Goal: Task Accomplishment & Management: Manage account settings

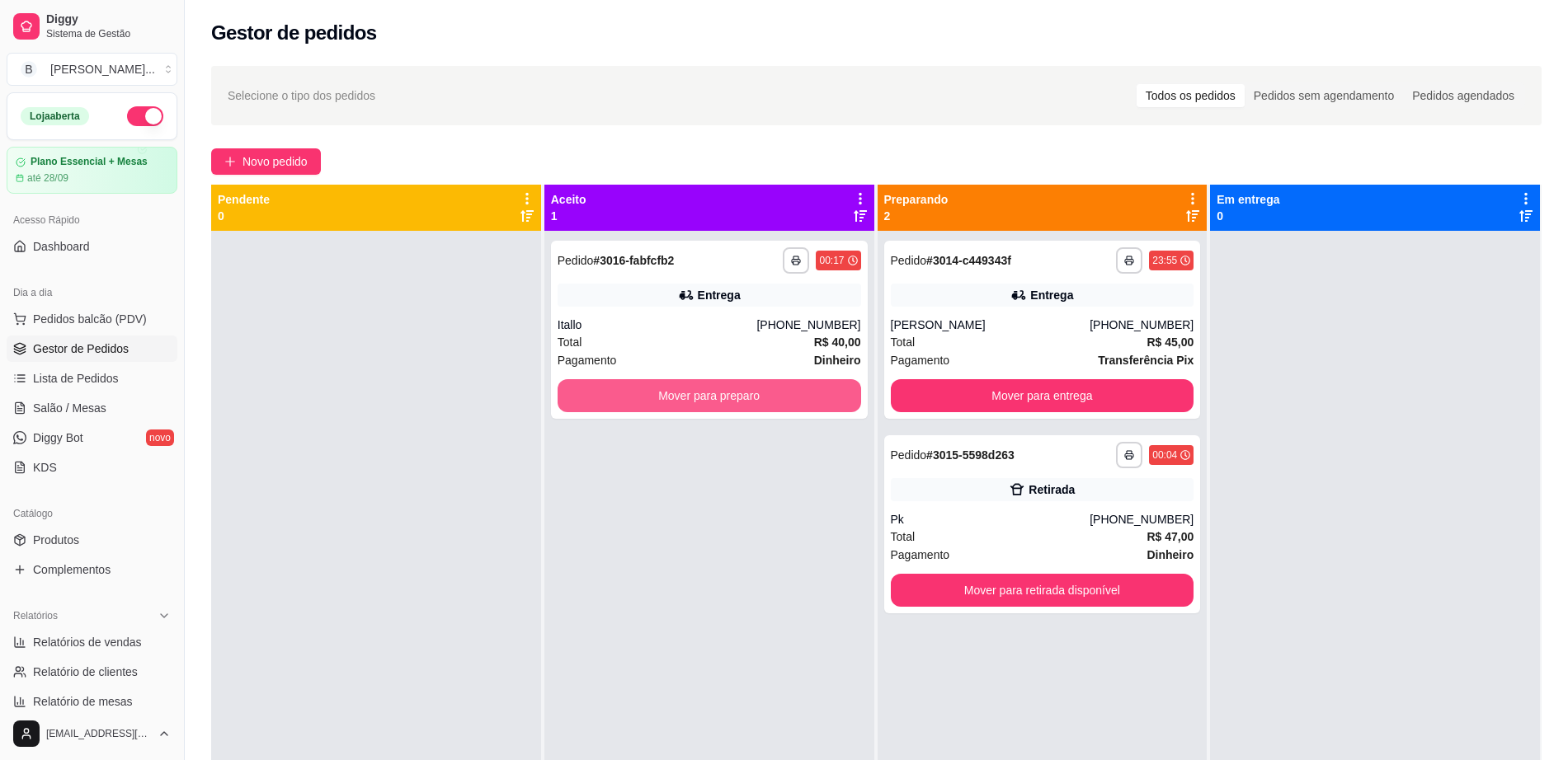
scroll to position [412, 0]
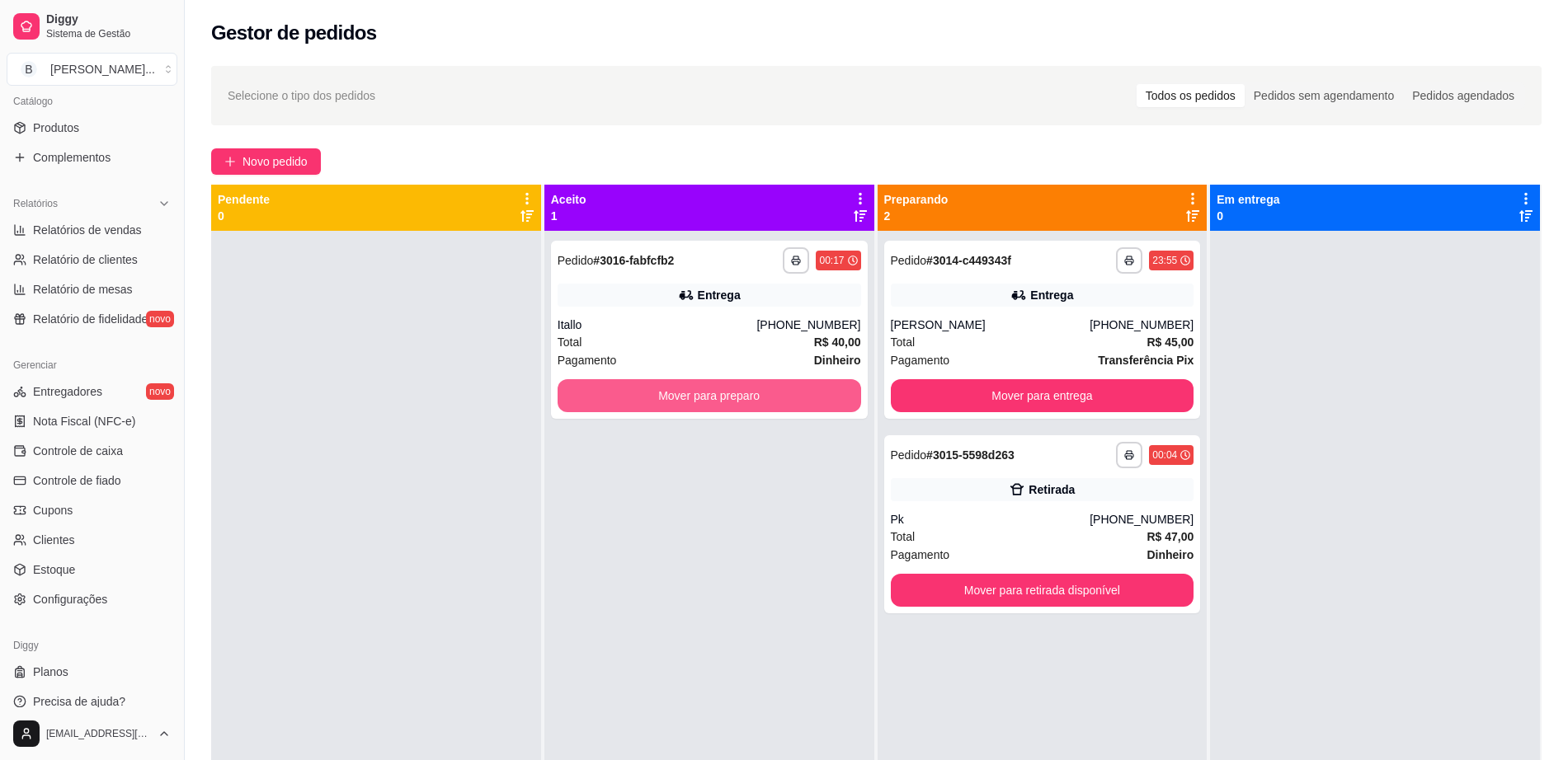
click at [723, 405] on button "Mover para preparo" at bounding box center [708, 396] width 303 height 33
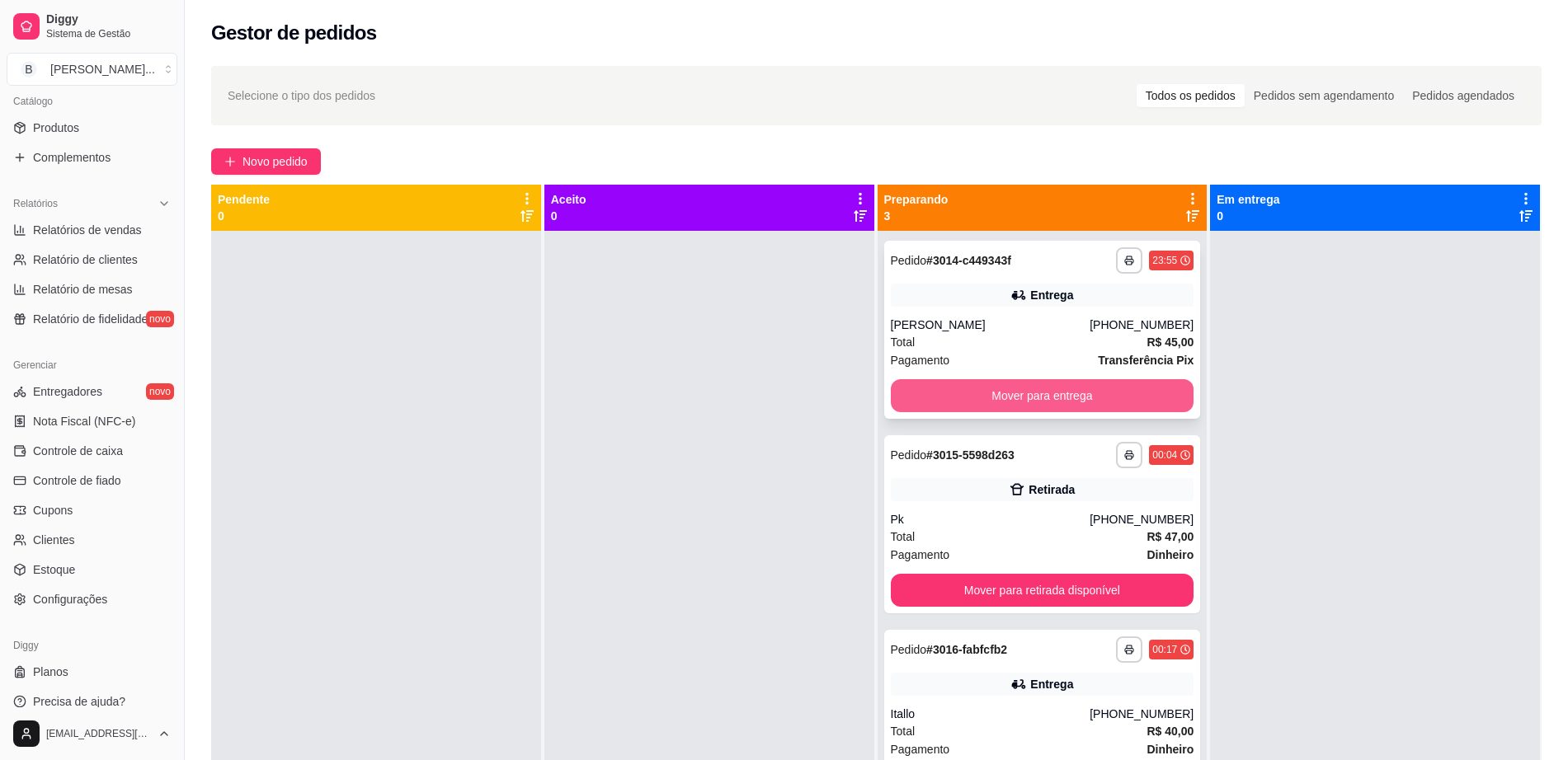
click at [958, 391] on button "Mover para entrega" at bounding box center [1042, 396] width 303 height 33
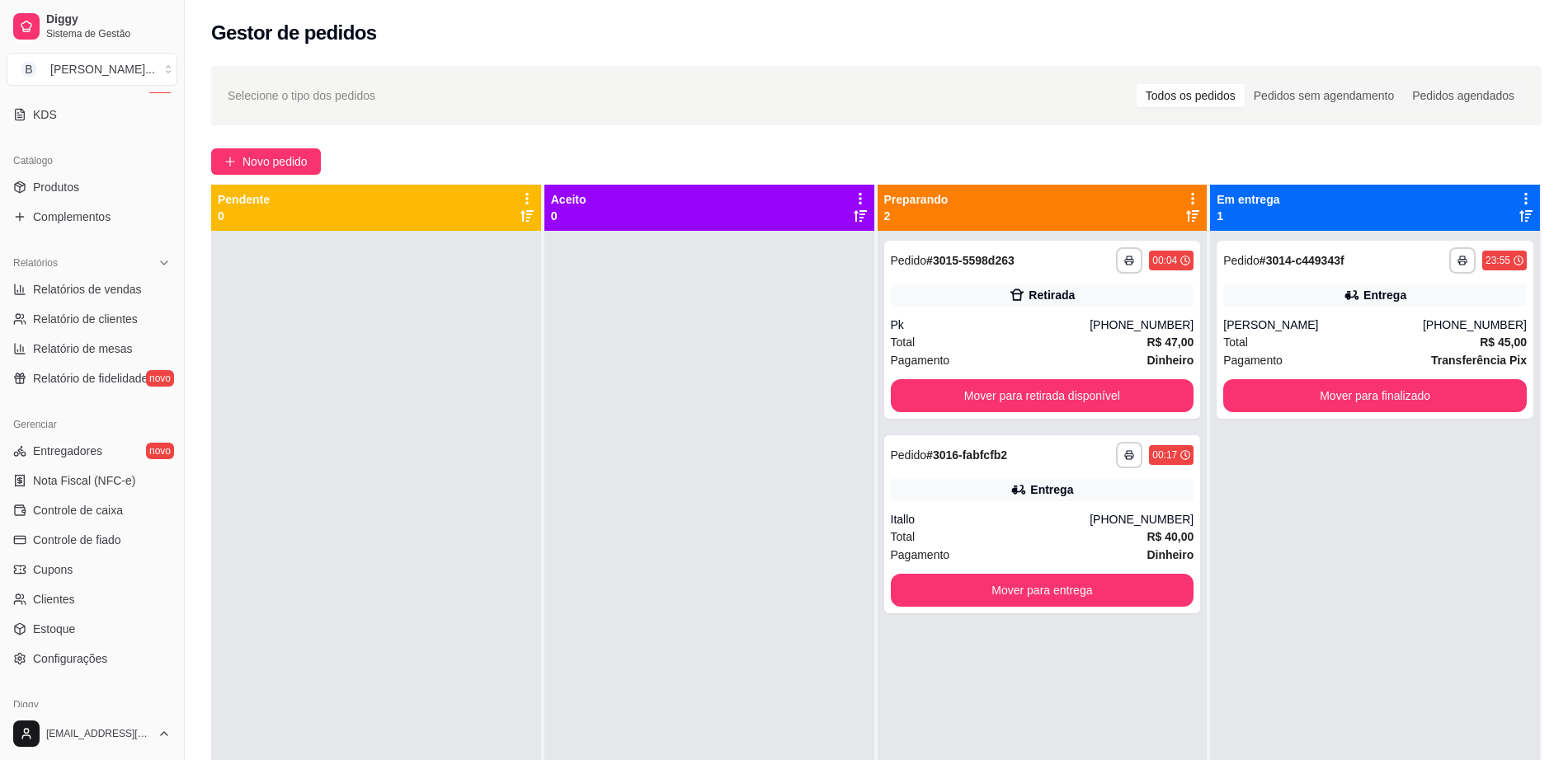
scroll to position [0, 0]
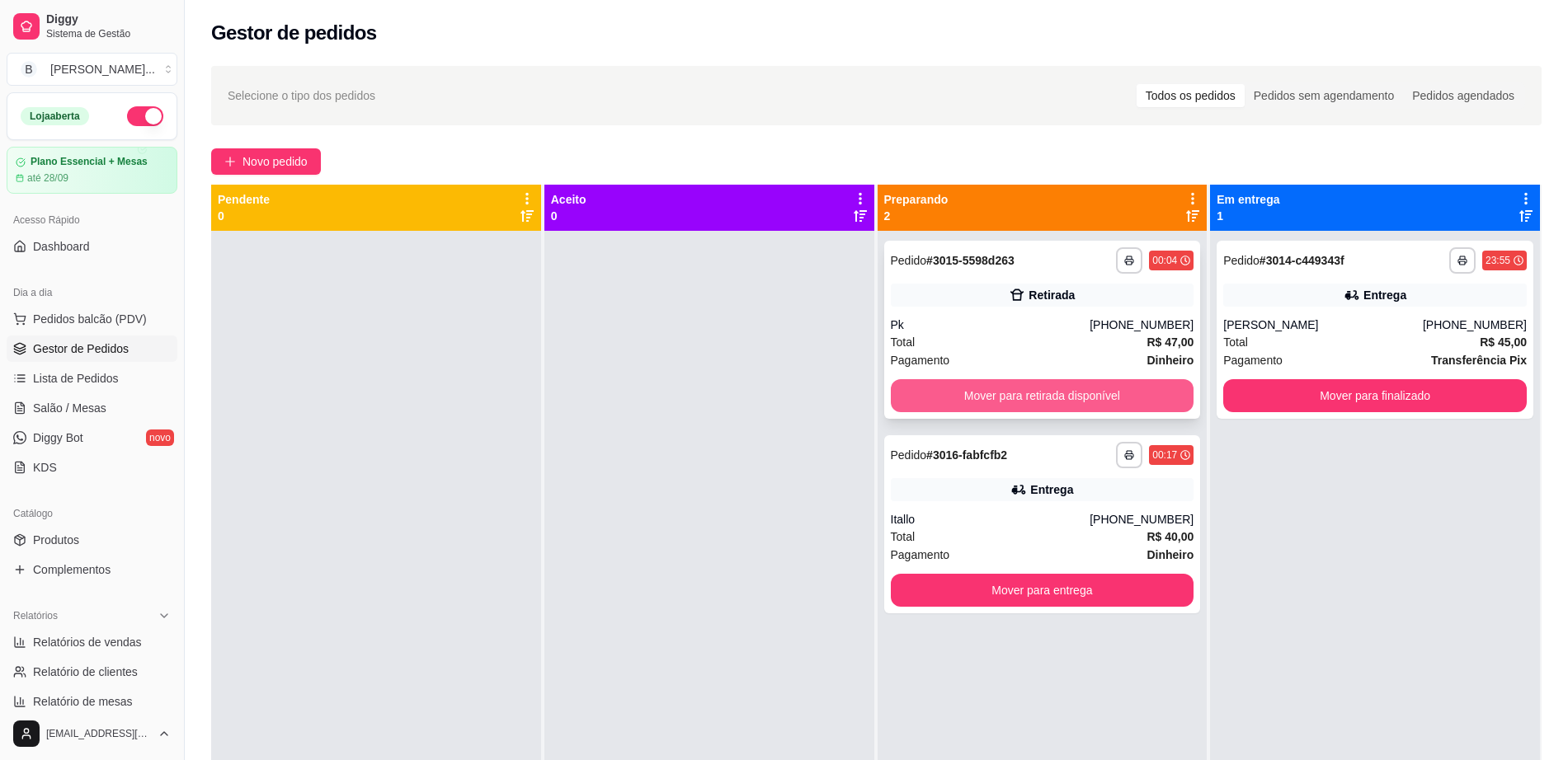
click at [1018, 386] on button "Mover para retirada disponível" at bounding box center [1042, 396] width 303 height 33
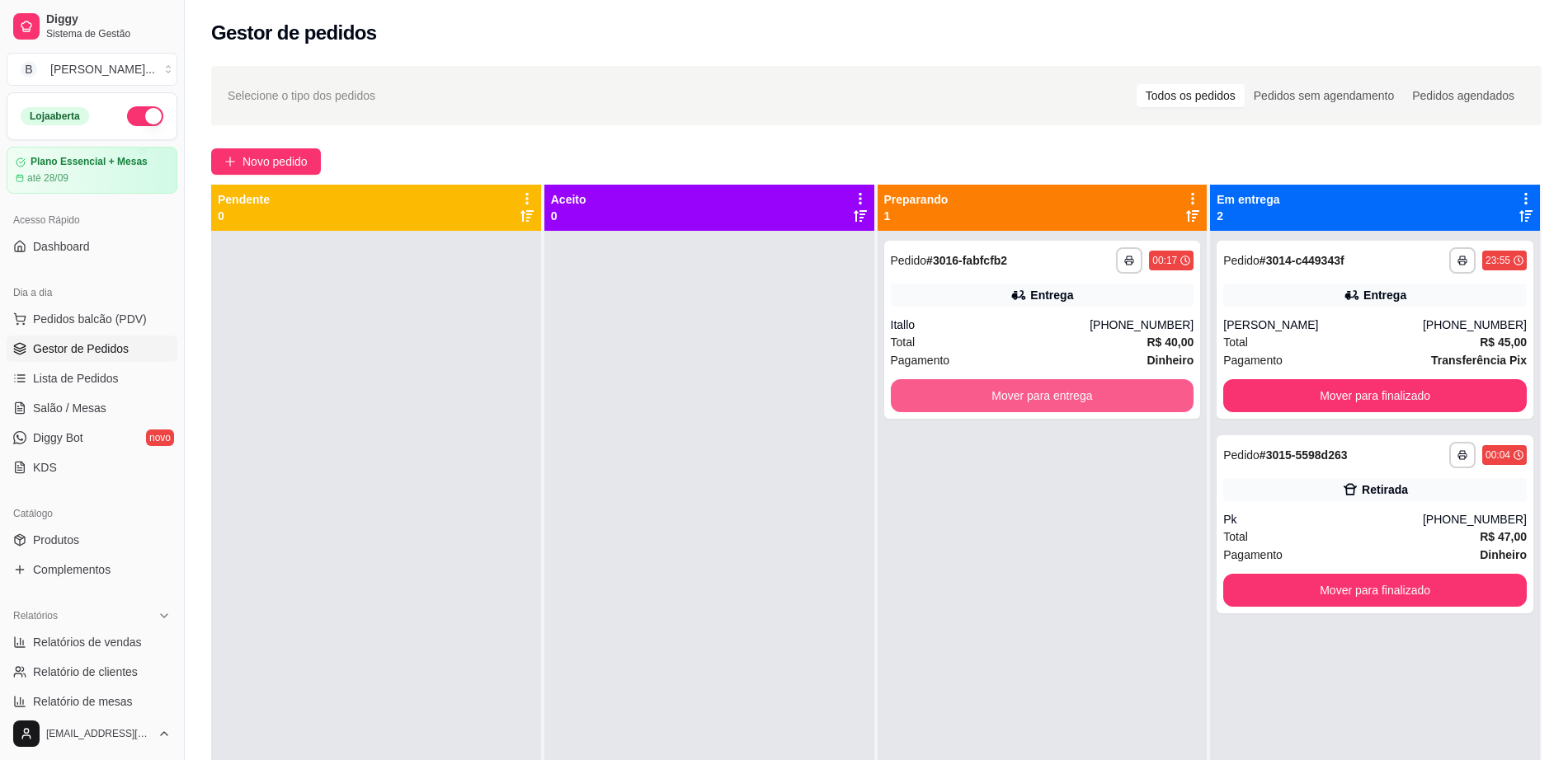
click at [1017, 386] on button "Mover para entrega" at bounding box center [1042, 396] width 303 height 33
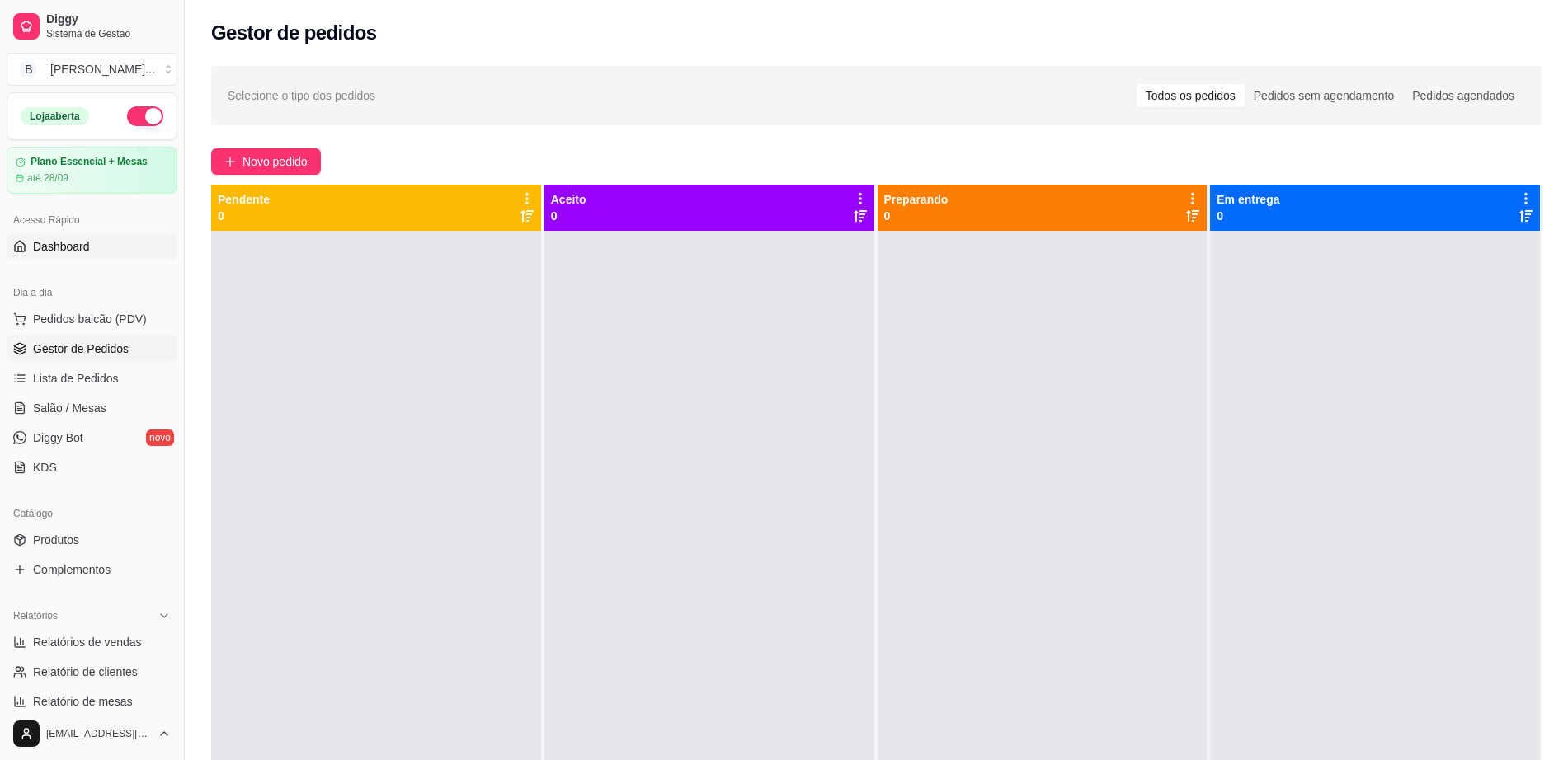
click at [102, 240] on link "Dashboard" at bounding box center [91, 246] width 171 height 27
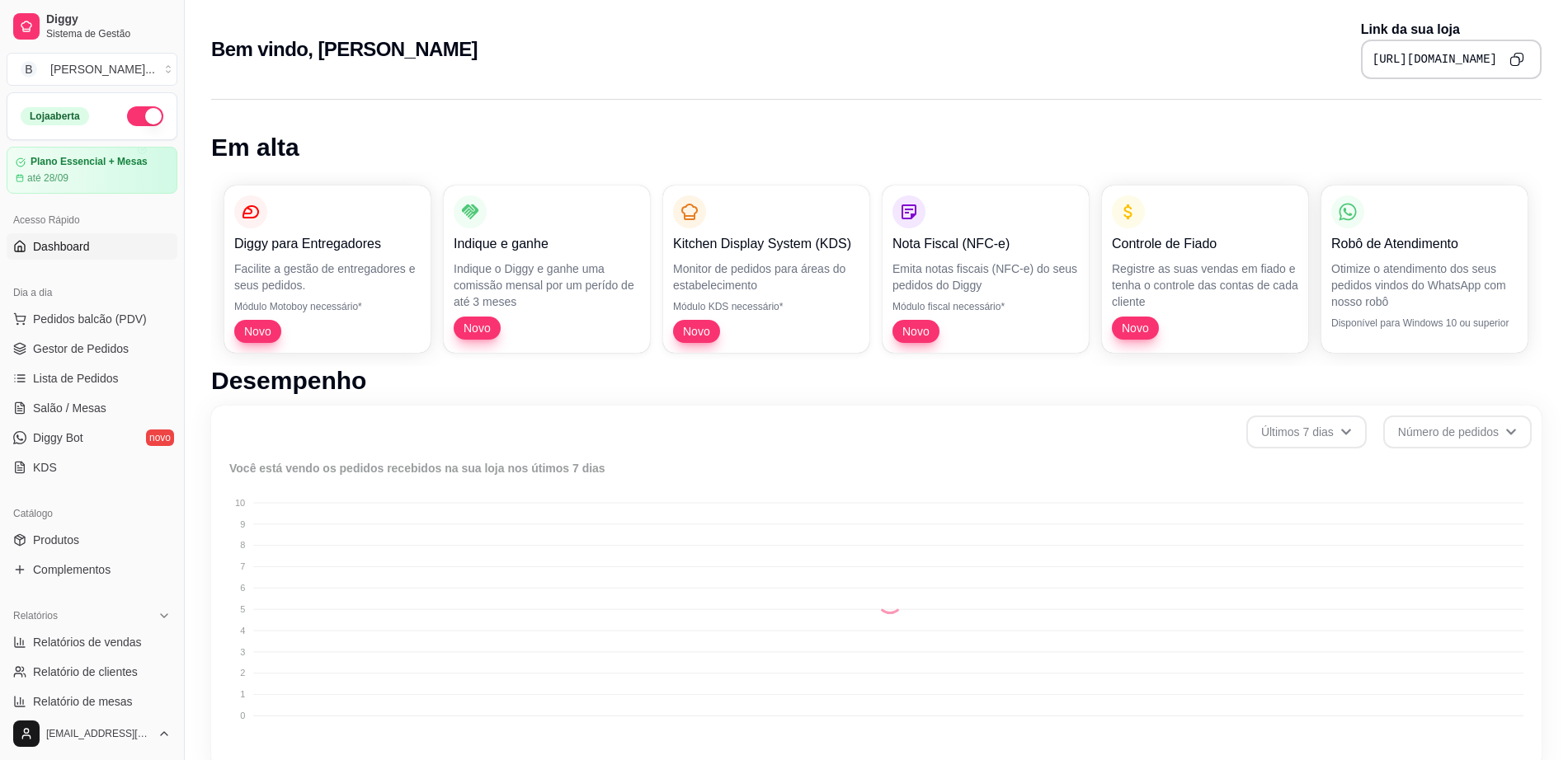
click at [1524, 66] on button "Copy to clipboard" at bounding box center [1516, 59] width 27 height 27
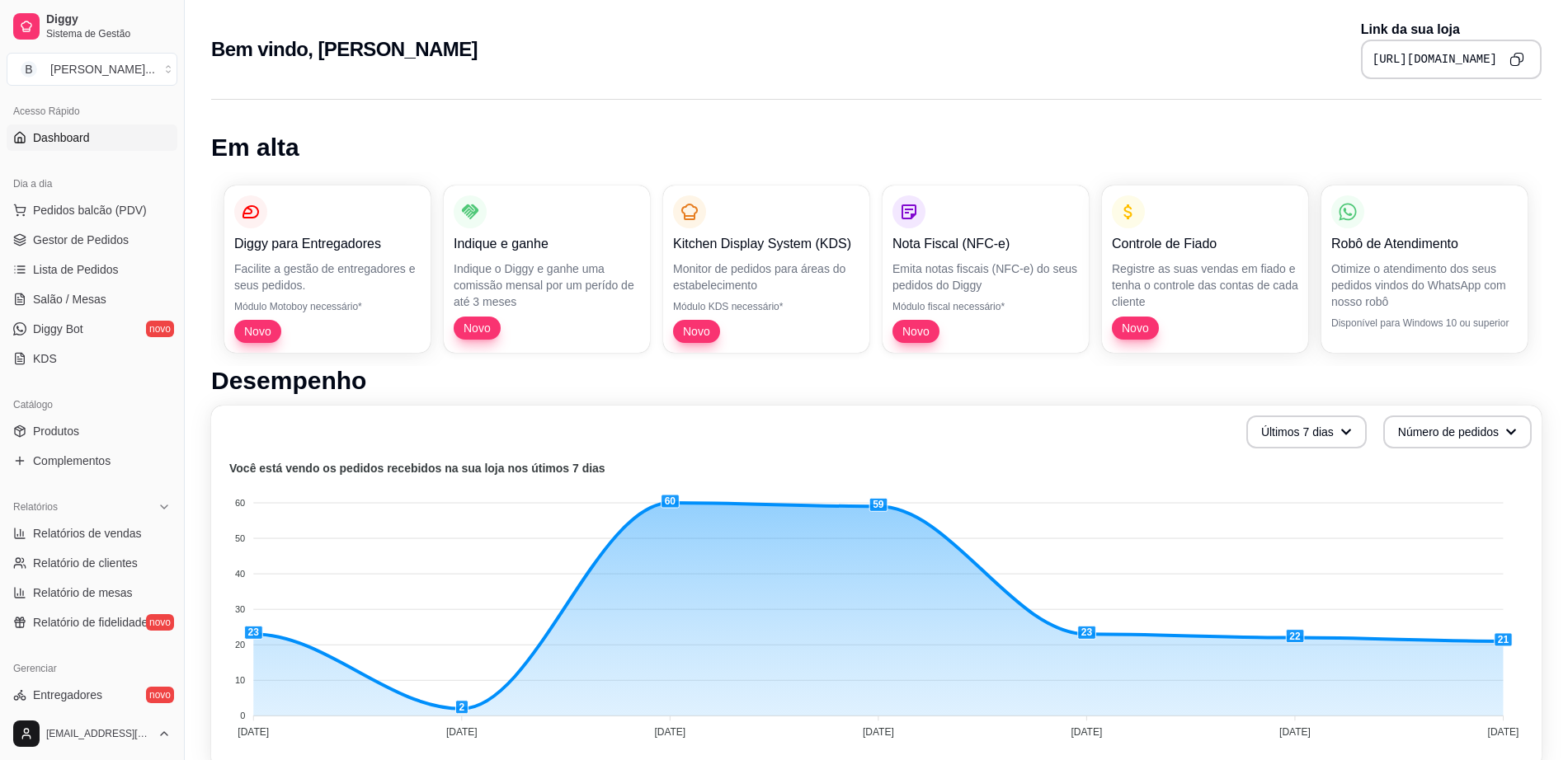
scroll to position [309, 0]
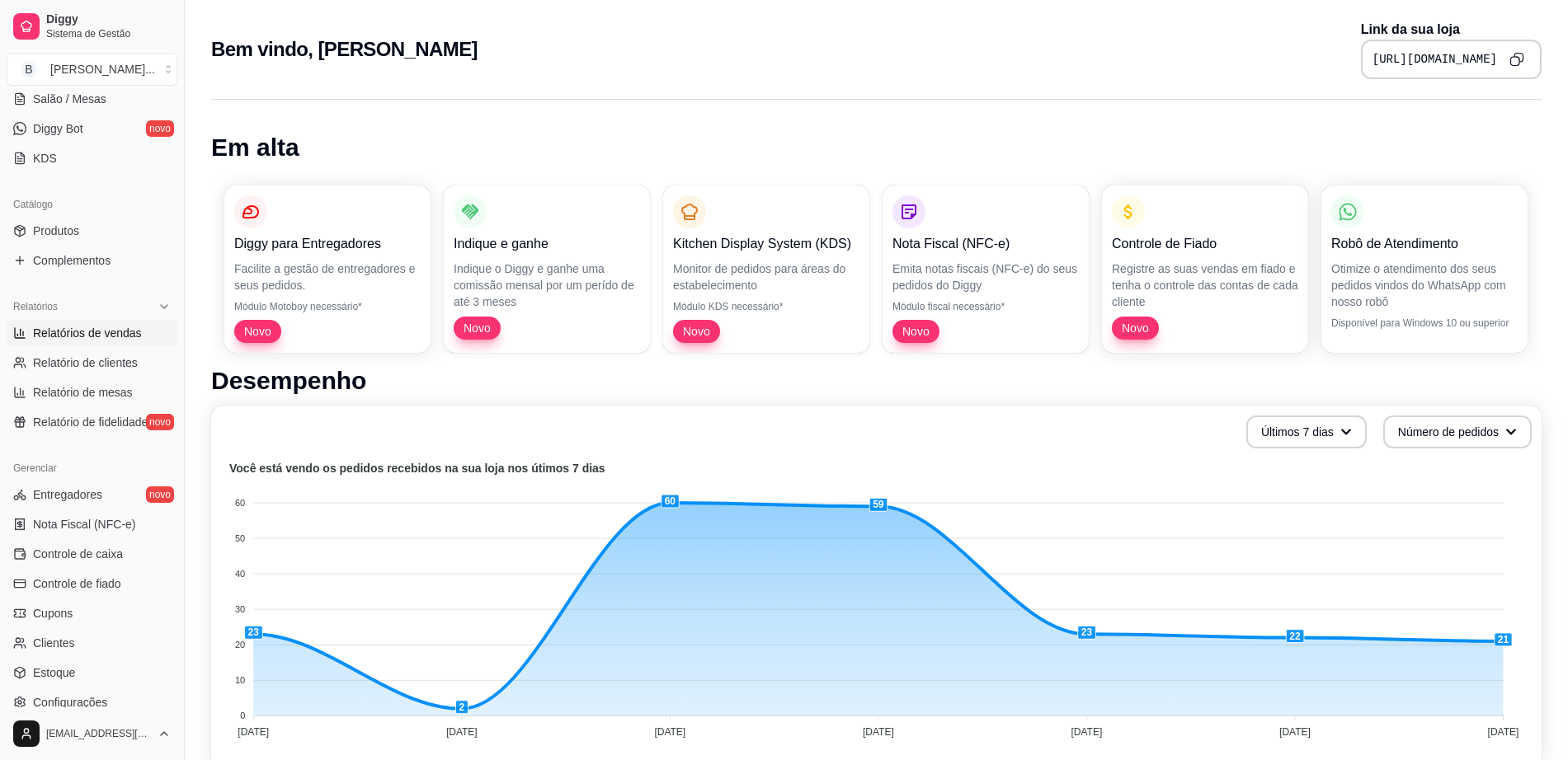
click at [123, 336] on span "Relatórios de vendas" at bounding box center [88, 333] width 109 height 17
select select "ALL"
select select "0"
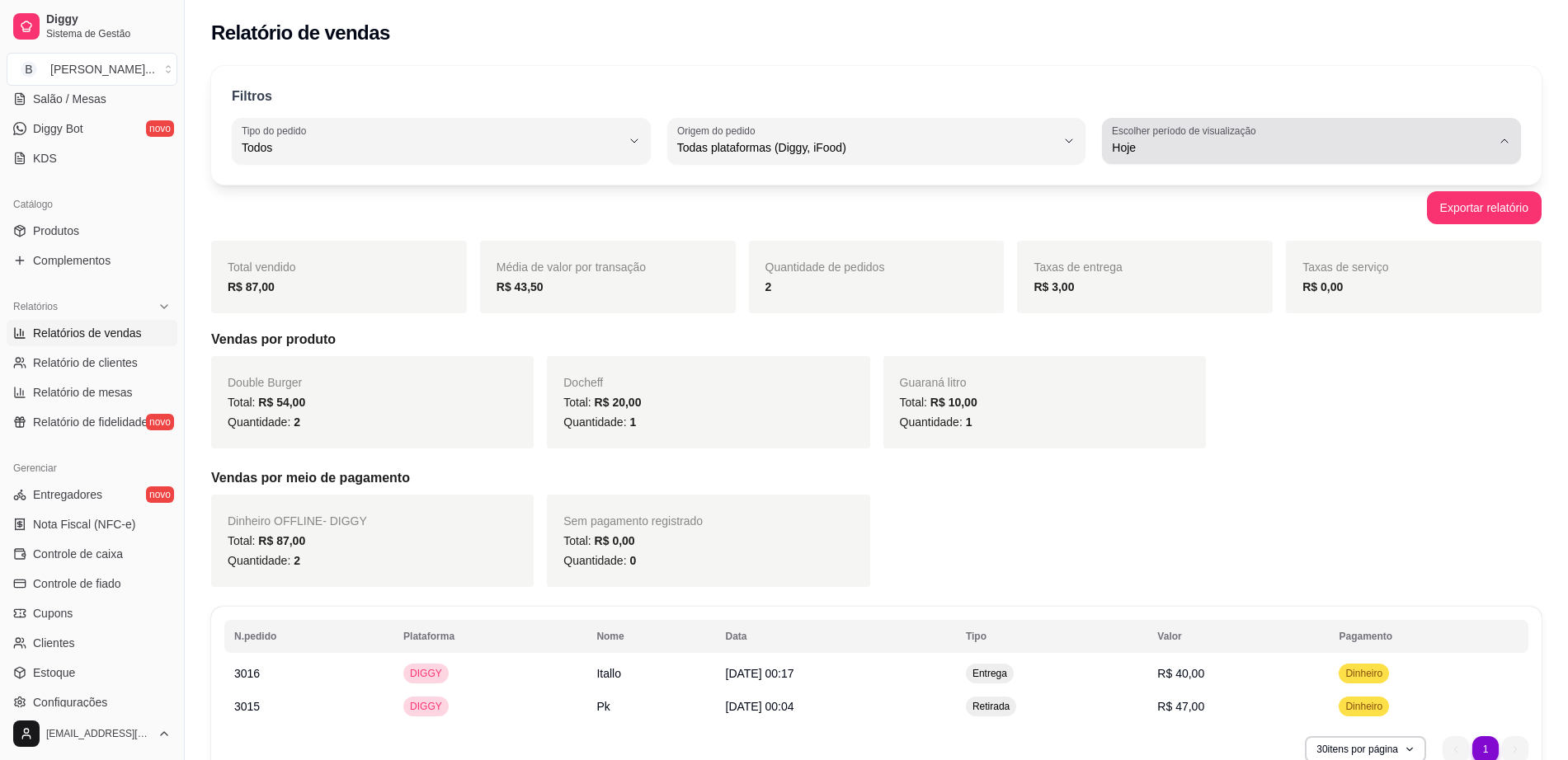
click at [1282, 136] on div "Hoje" at bounding box center [1301, 141] width 379 height 33
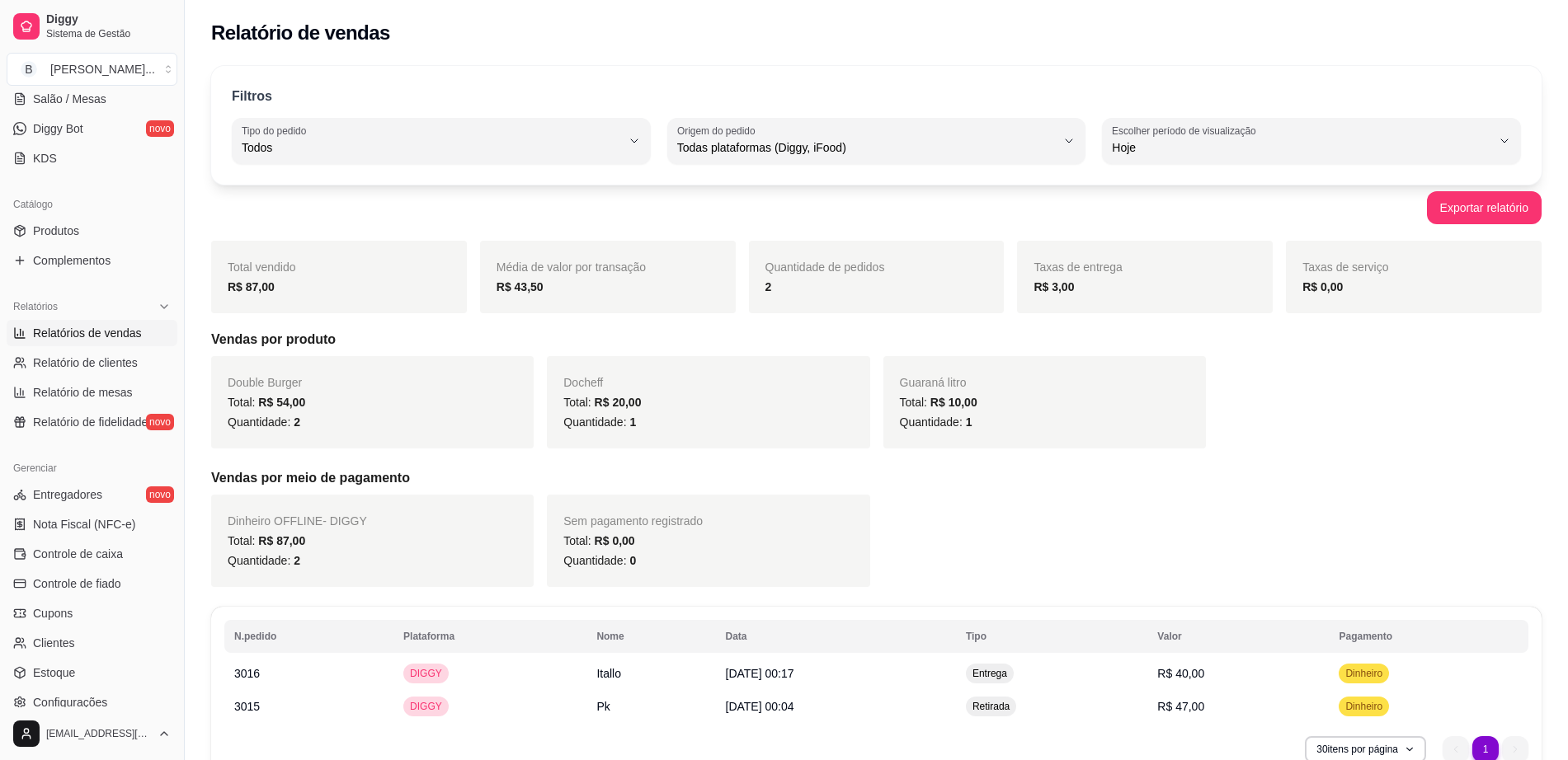
click at [984, 218] on div "Exportar relatório" at bounding box center [876, 208] width 1330 height 33
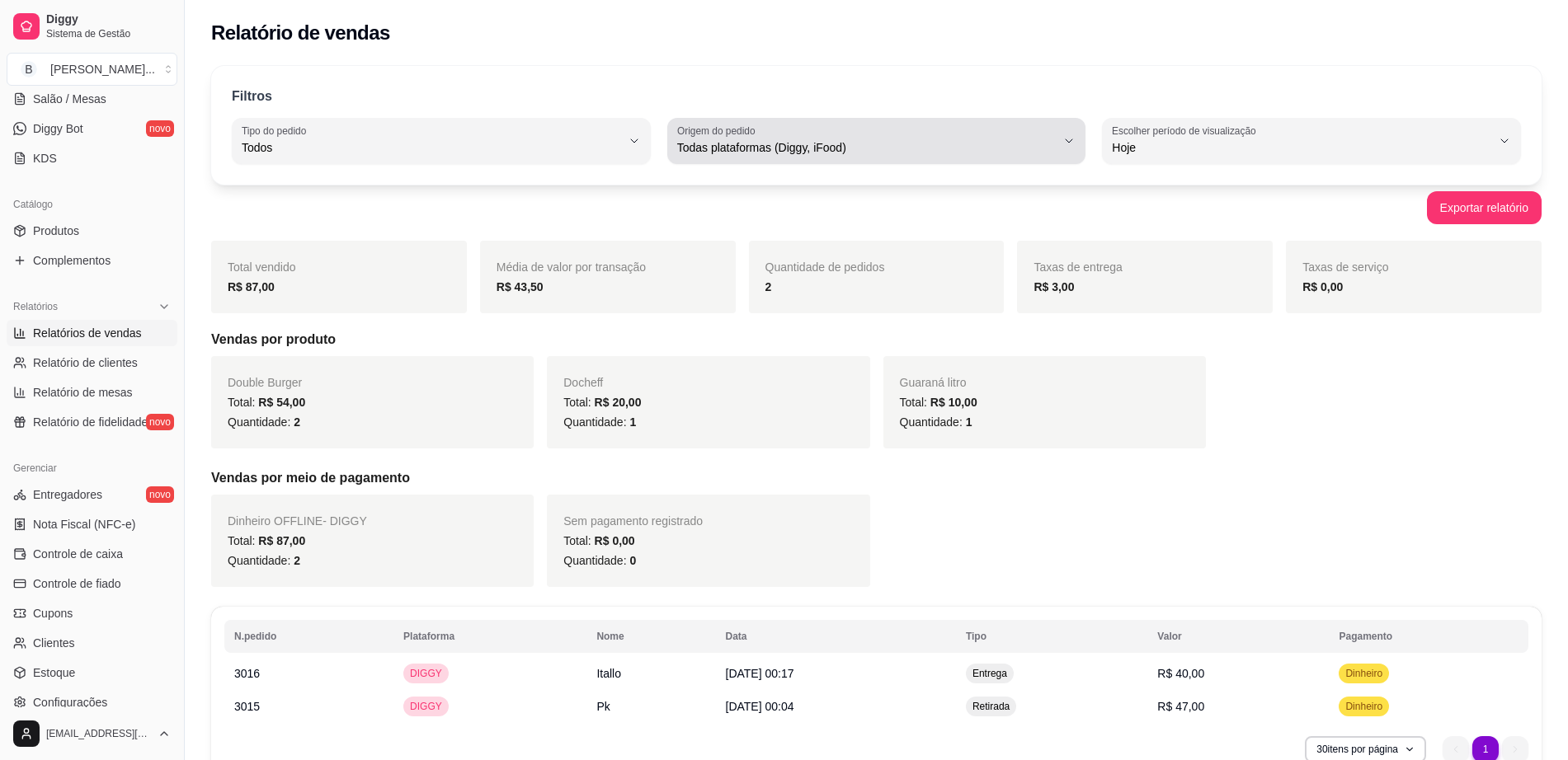
click at [1164, 136] on label "Escolher período de visualização" at bounding box center [1186, 130] width 149 height 14
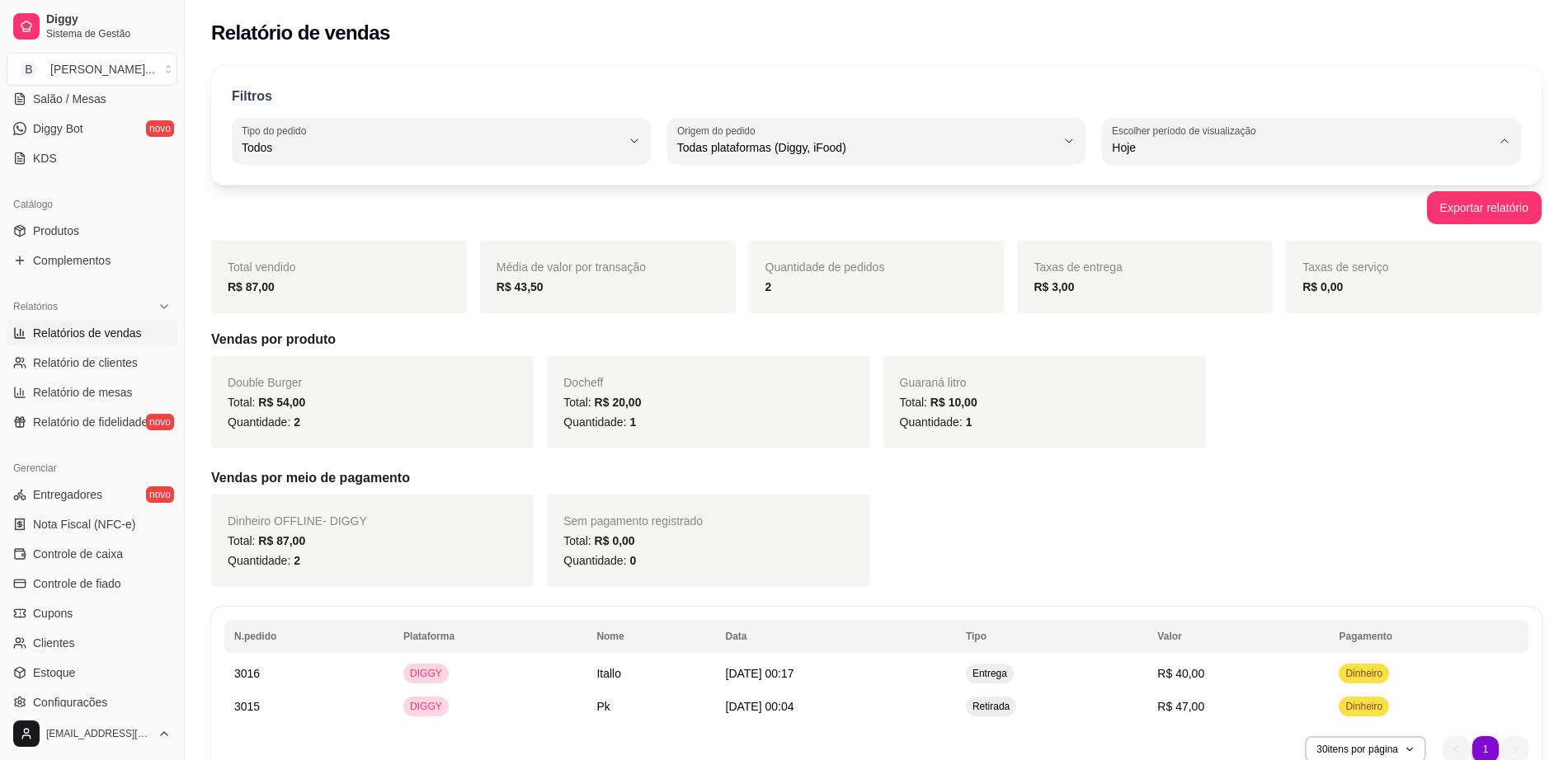
click at [1174, 214] on span "Ontem" at bounding box center [1303, 214] width 361 height 16
type input "1"
select select "1"
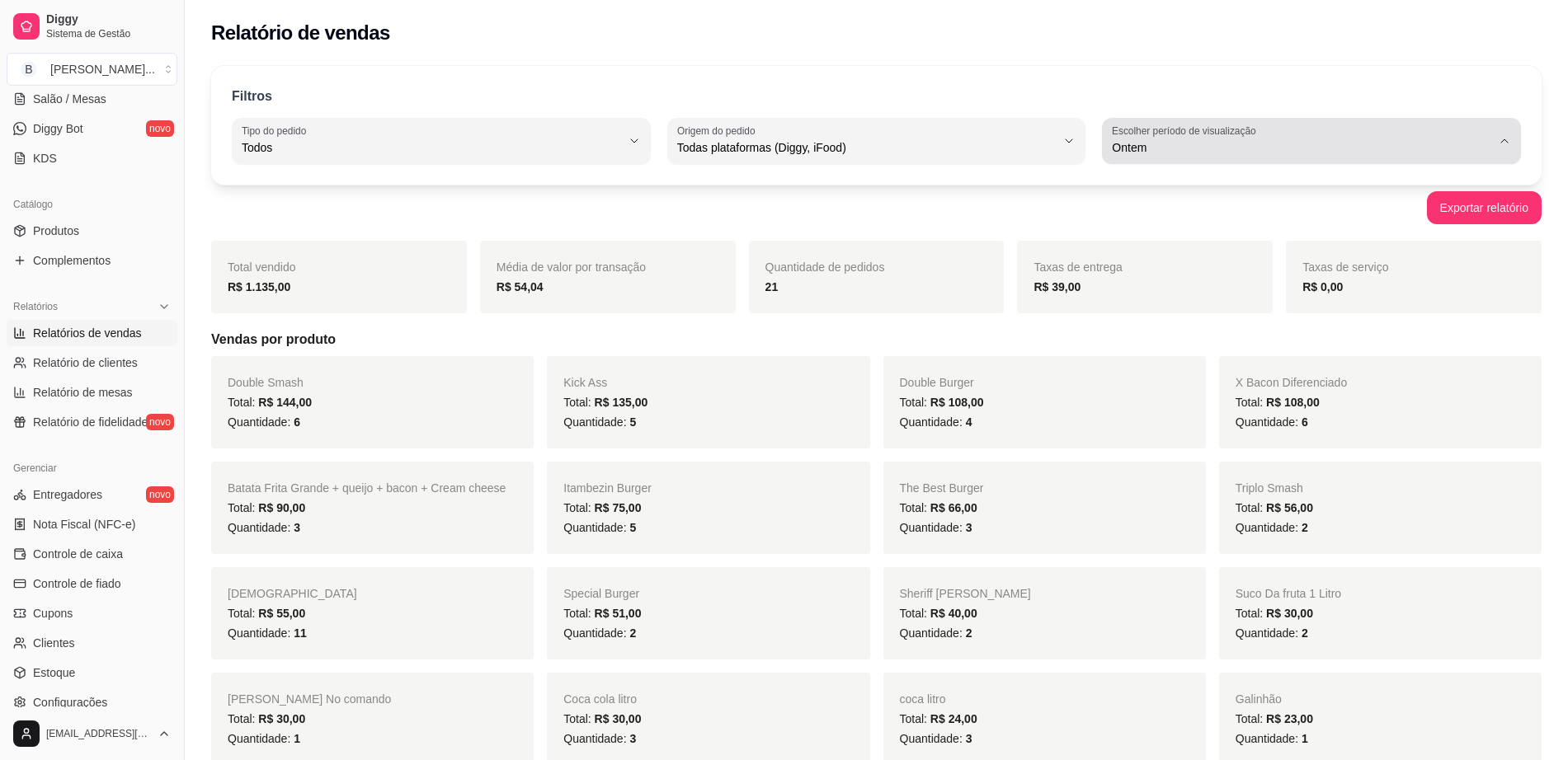
click at [1208, 154] on span "Ontem" at bounding box center [1301, 148] width 379 height 17
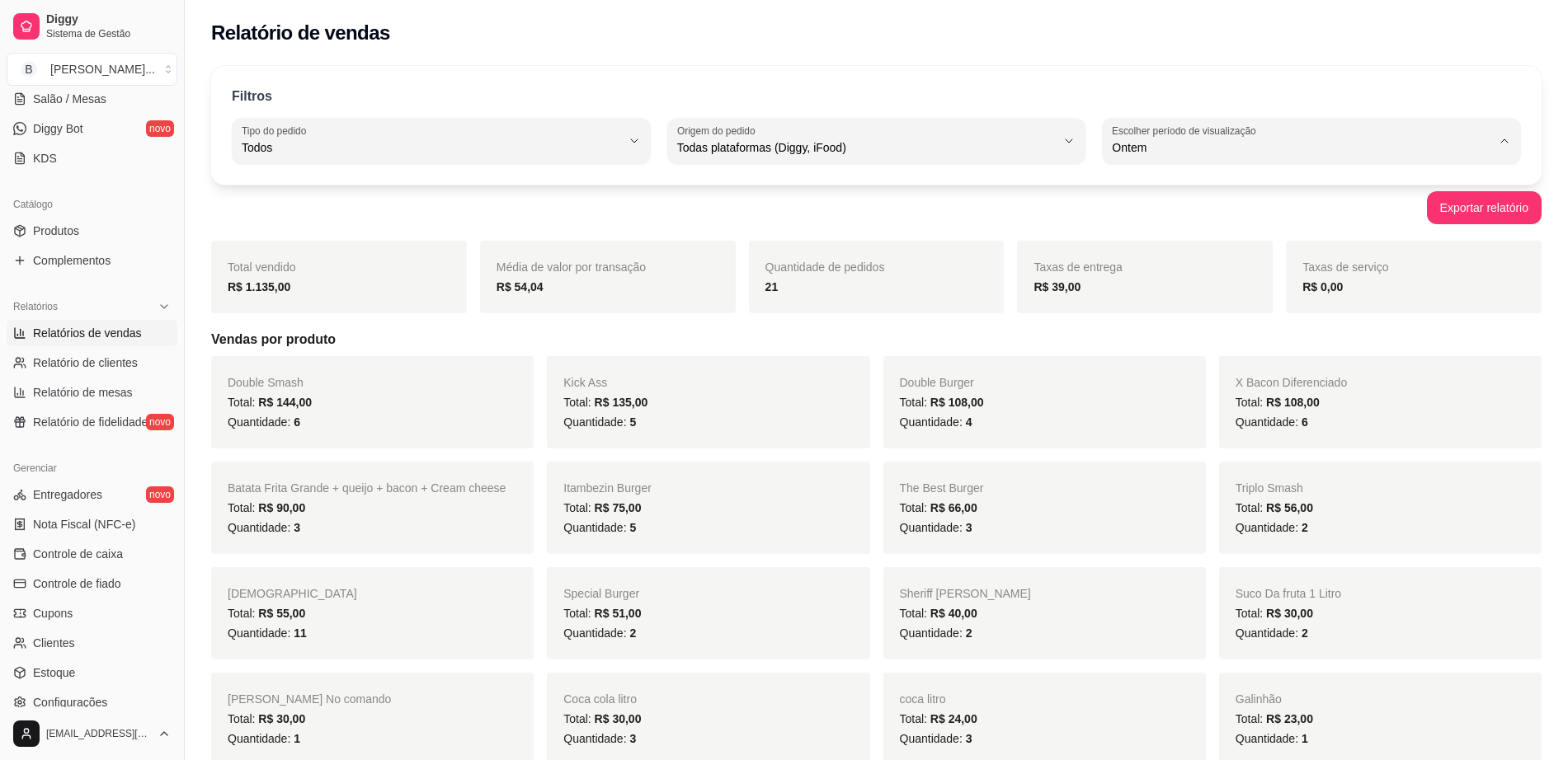
click at [1194, 196] on li "Hoje" at bounding box center [1312, 188] width 389 height 26
type input "0"
select select "0"
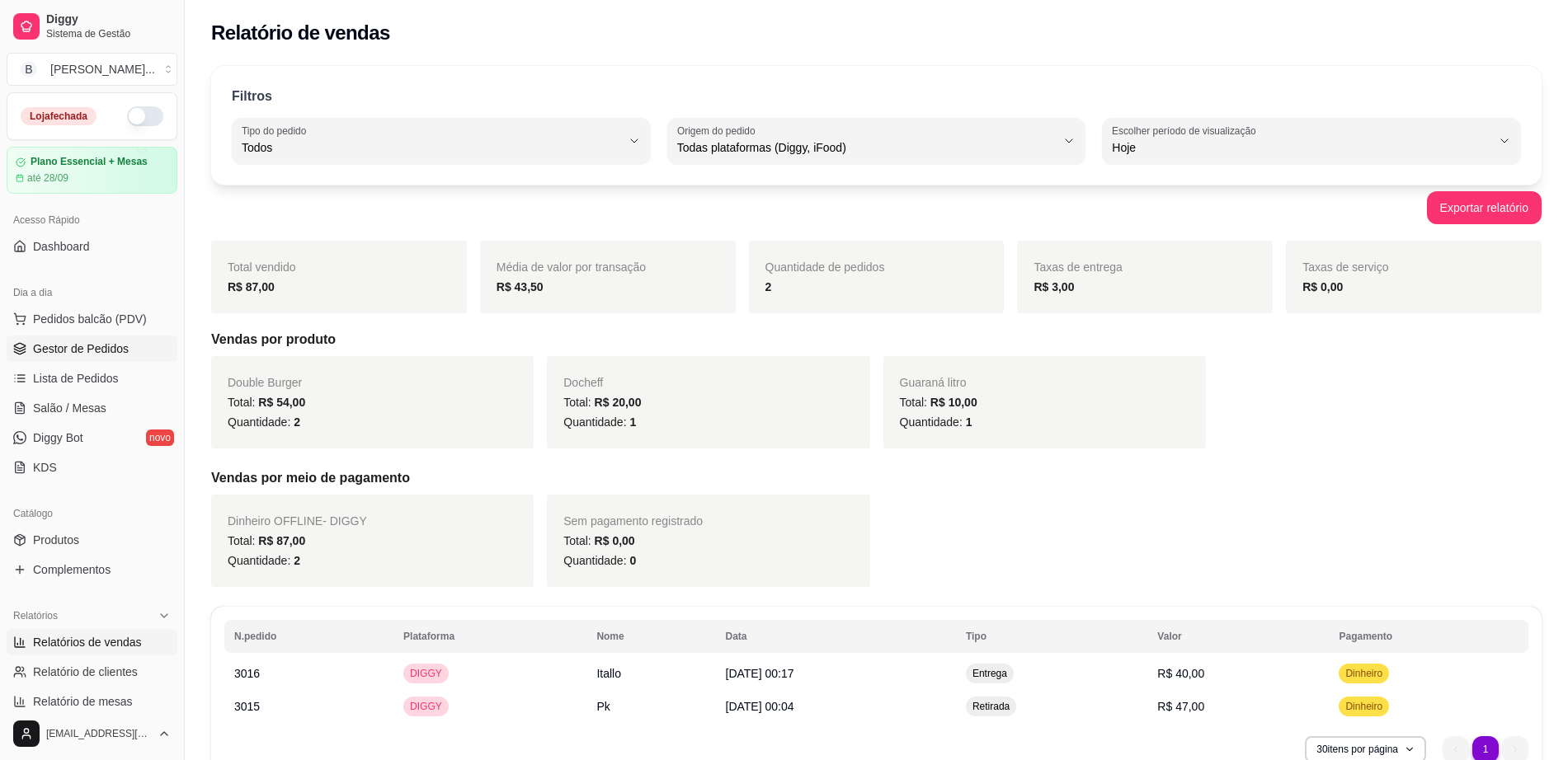
click at [121, 350] on span "Gestor de Pedidos" at bounding box center [81, 349] width 96 height 17
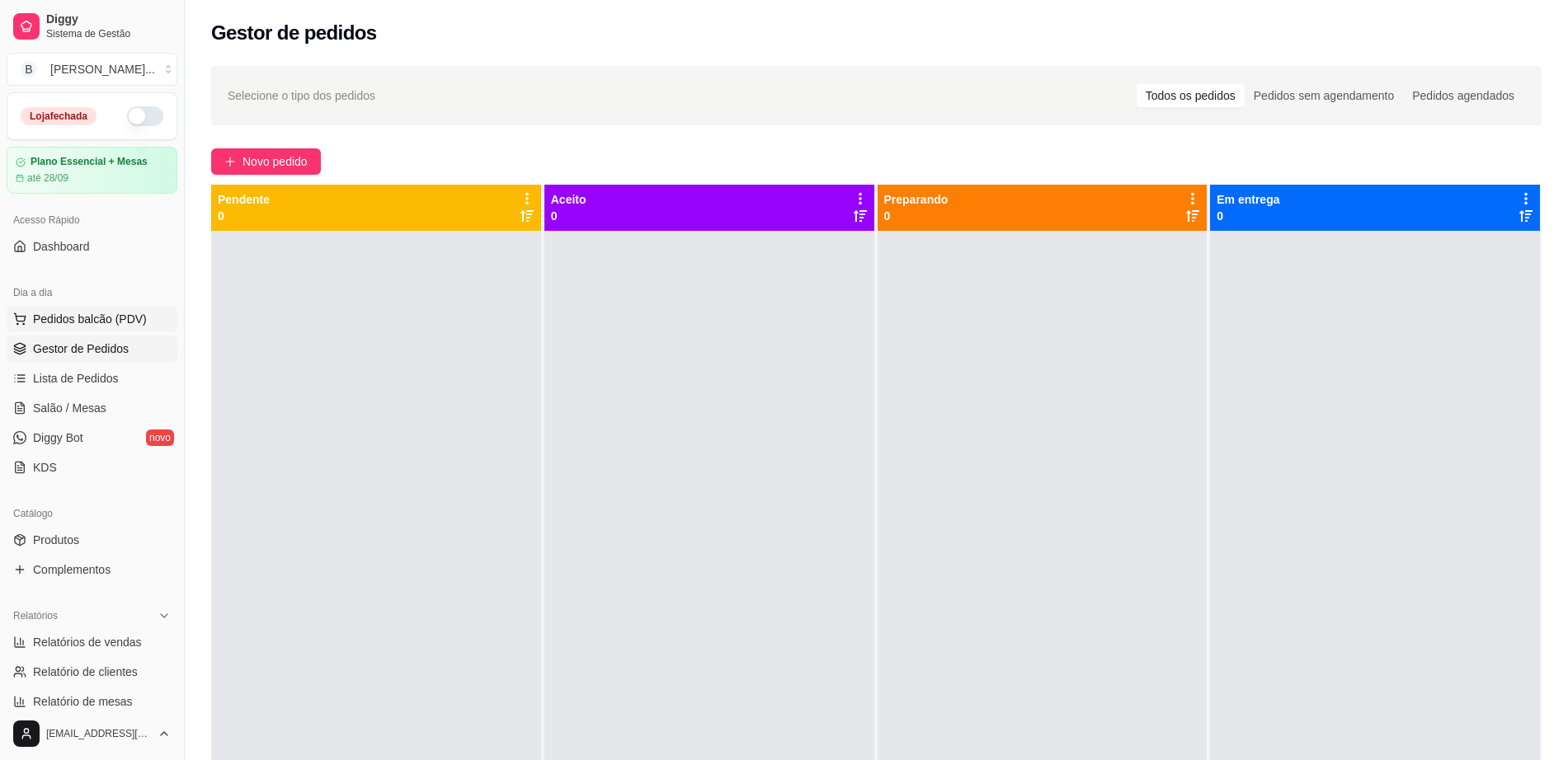
click at [133, 326] on span "Pedidos balcão (PDV)" at bounding box center [89, 319] width 113 height 17
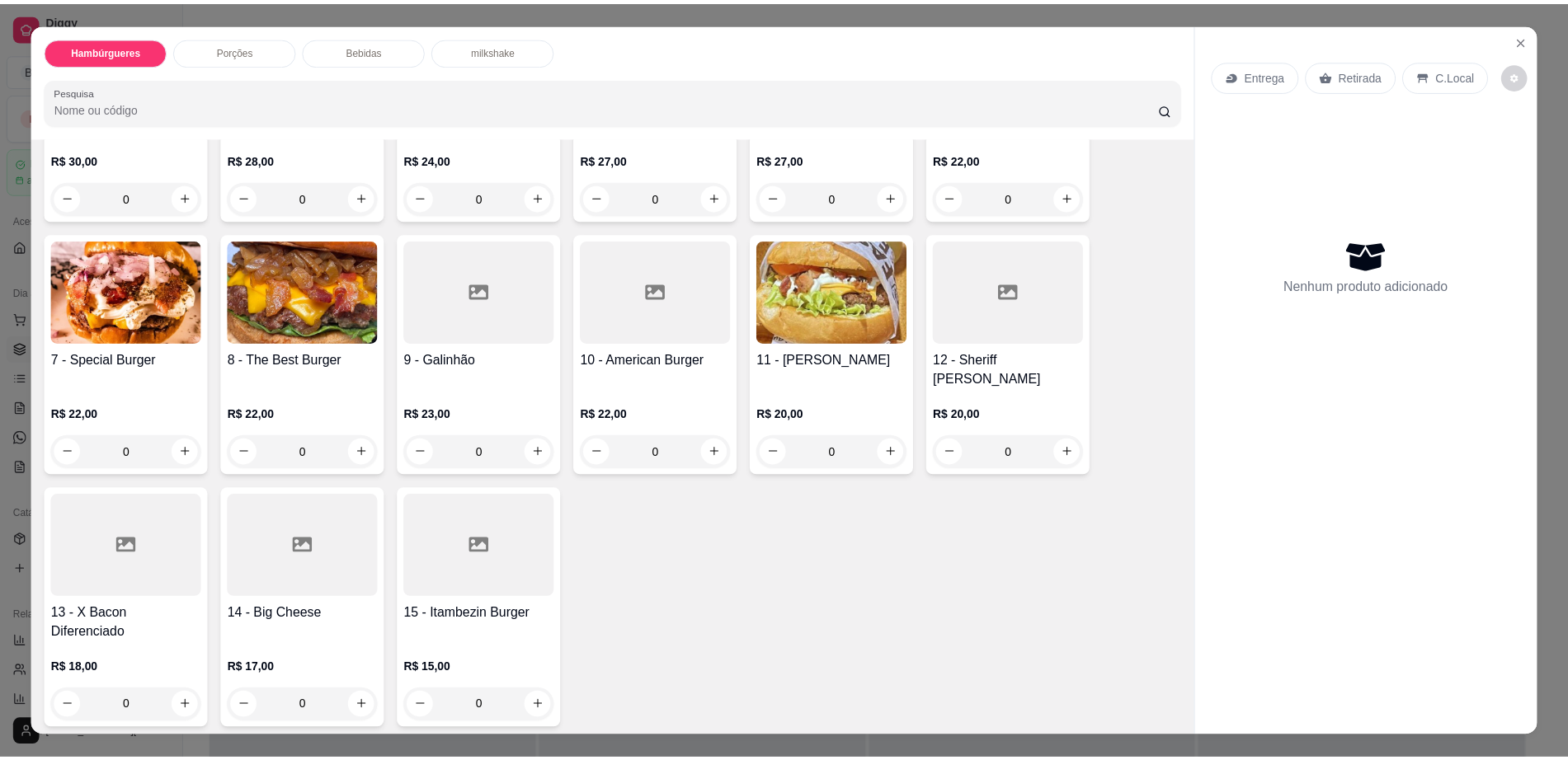
scroll to position [412, 0]
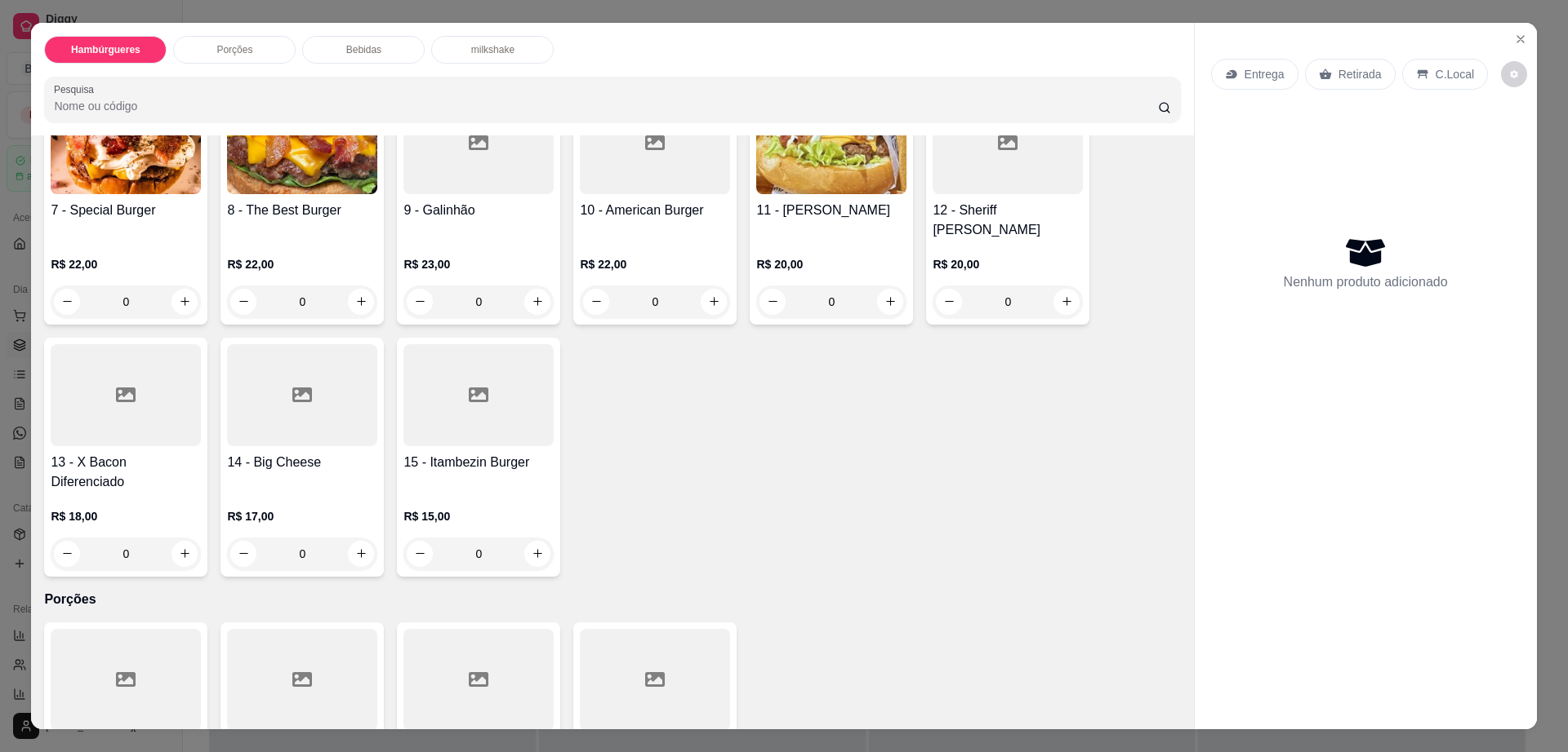
click at [132, 400] on div at bounding box center [125, 395] width 151 height 102
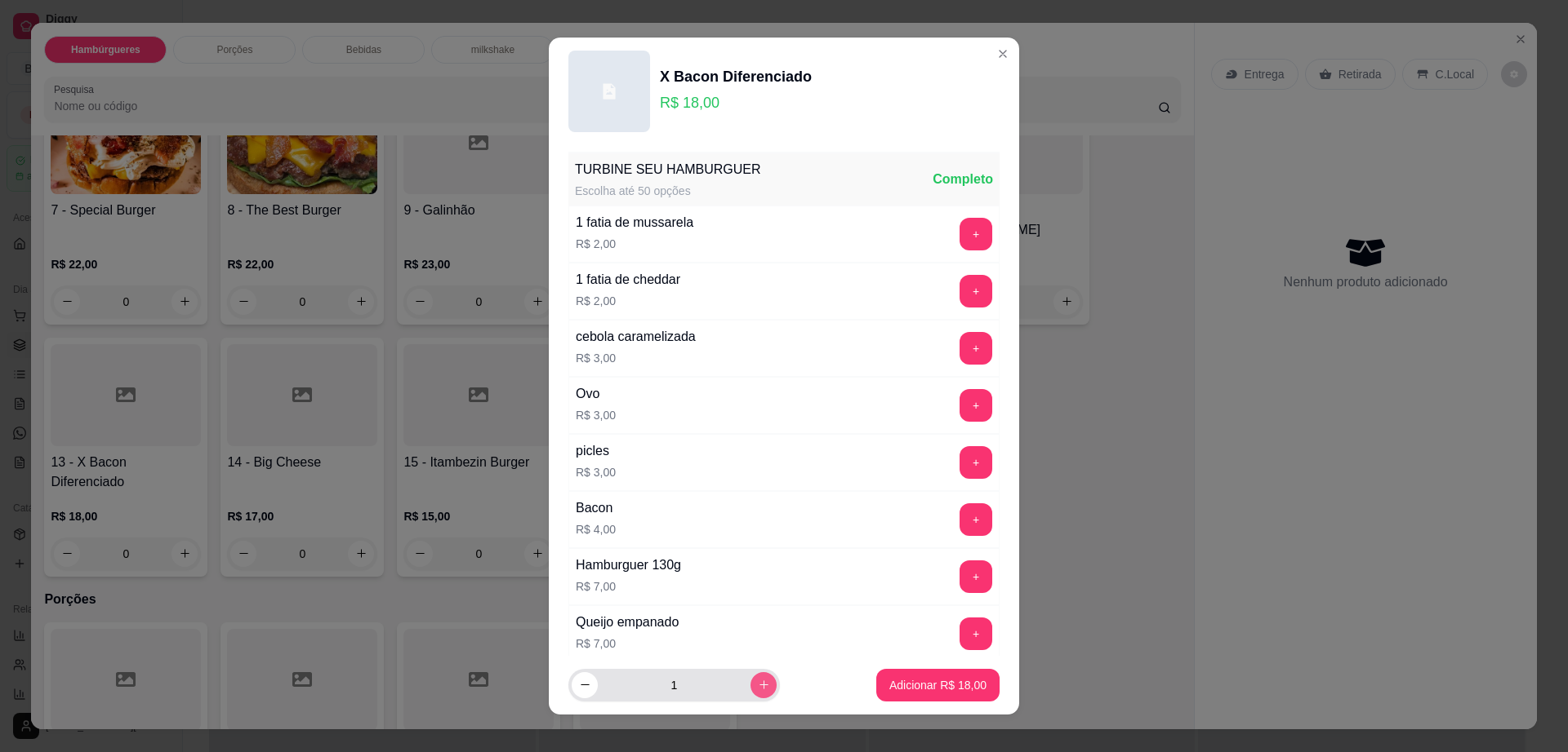
click at [758, 684] on icon "increase-product-quantity" at bounding box center [763, 684] width 12 height 12
type input "3"
click at [933, 684] on p "Adicionar R$ 54,00" at bounding box center [938, 685] width 97 height 16
type input "3"
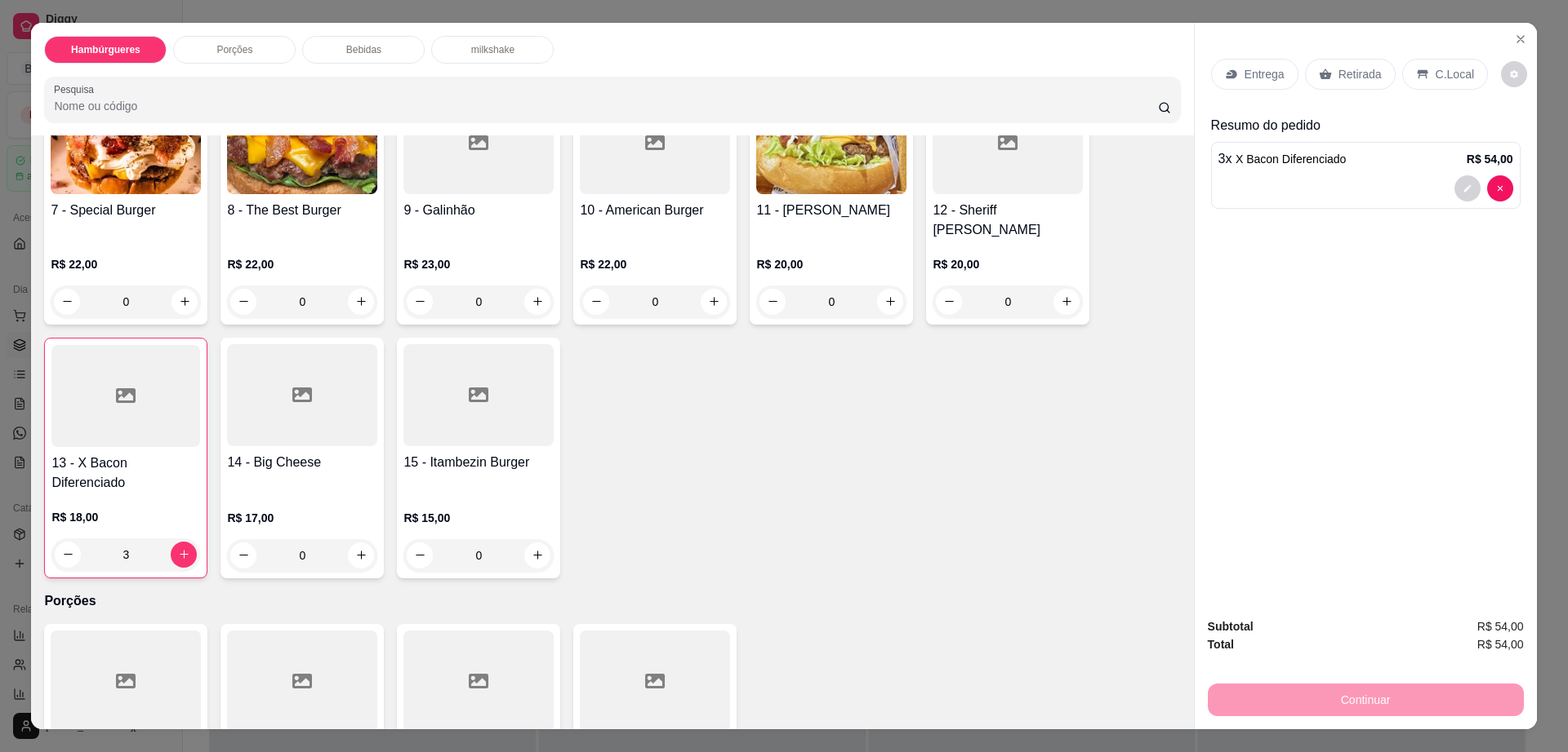
click at [1230, 78] on div "Entrega" at bounding box center [1255, 74] width 88 height 31
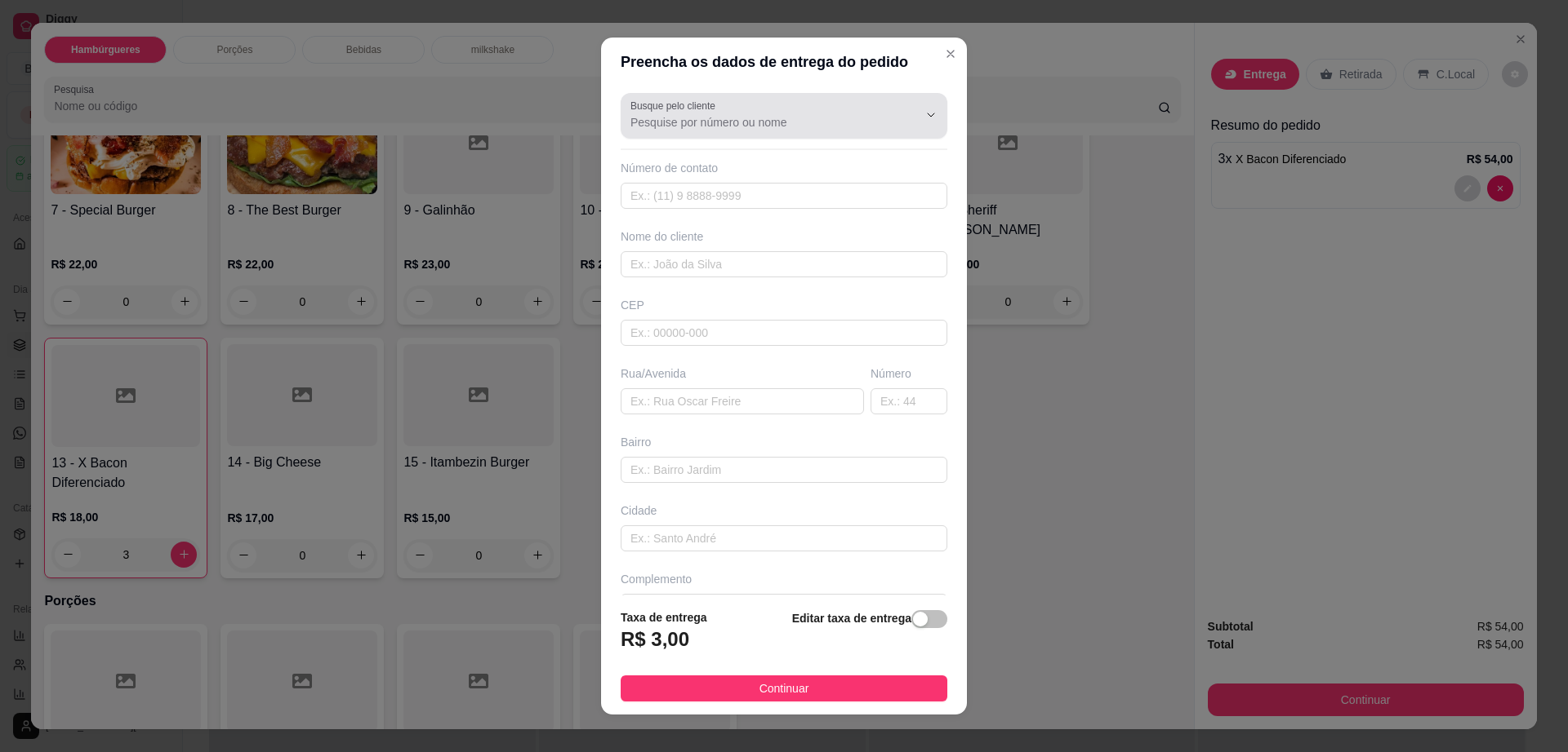
click at [831, 120] on input "Busque pelo cliente" at bounding box center [761, 122] width 261 height 16
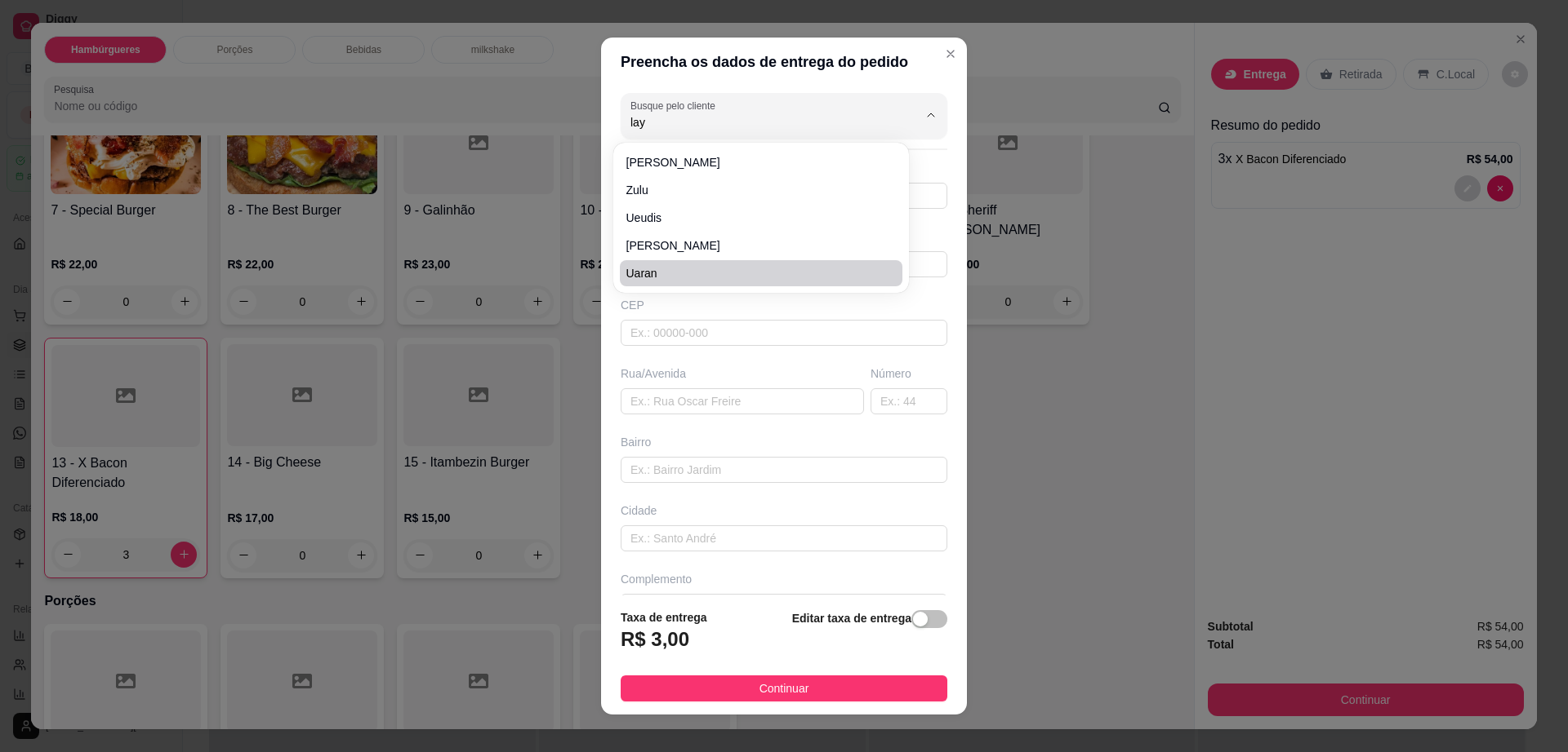
type input "lay"
click at [688, 337] on input "text" at bounding box center [784, 332] width 327 height 26
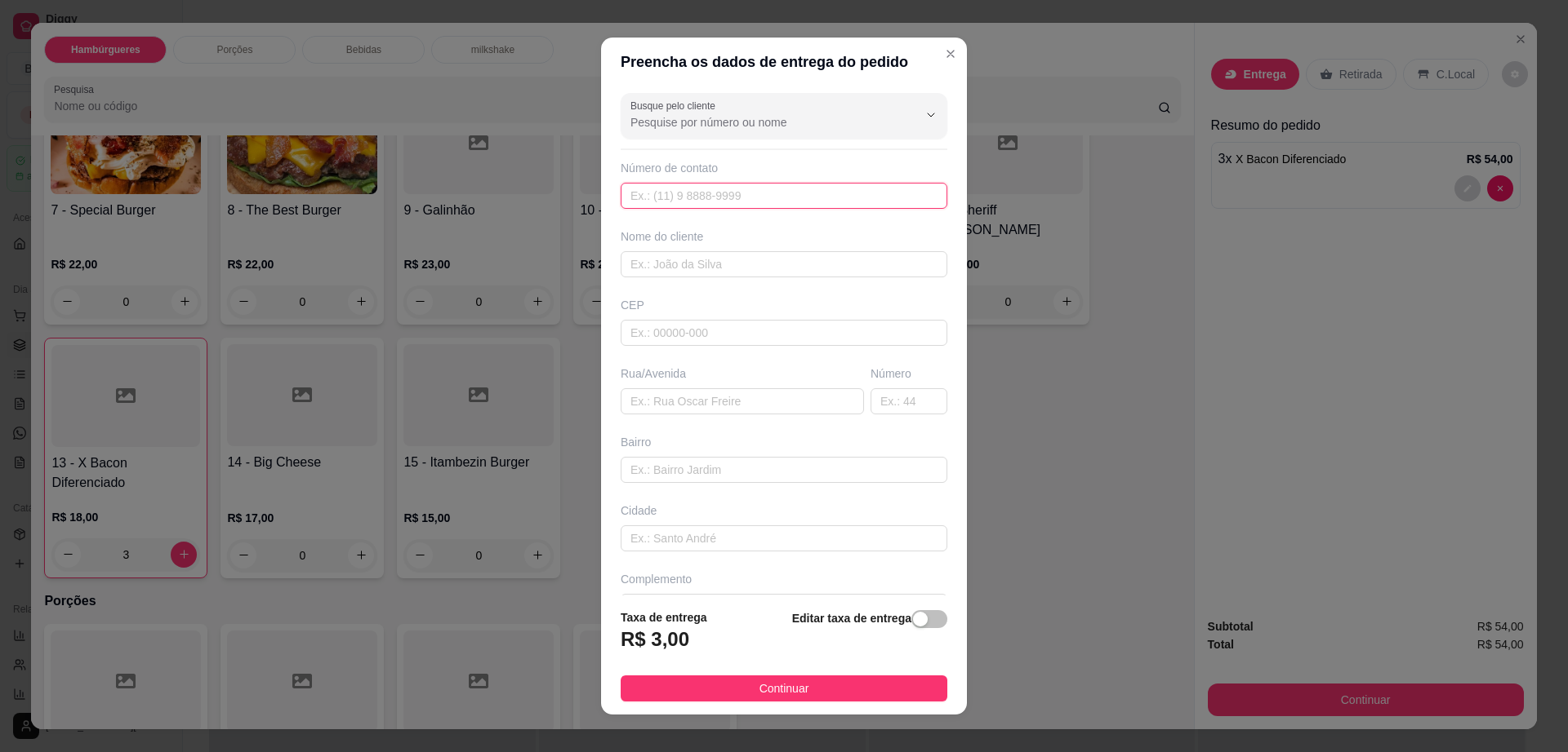
click at [721, 196] on input "text" at bounding box center [784, 195] width 327 height 26
paste input "[PHONE_NUMBER]"
type input "[PHONE_NUMBER]"
click at [682, 404] on input "text" at bounding box center [742, 402] width 243 height 26
paste input "[PERSON_NAME] número 219"
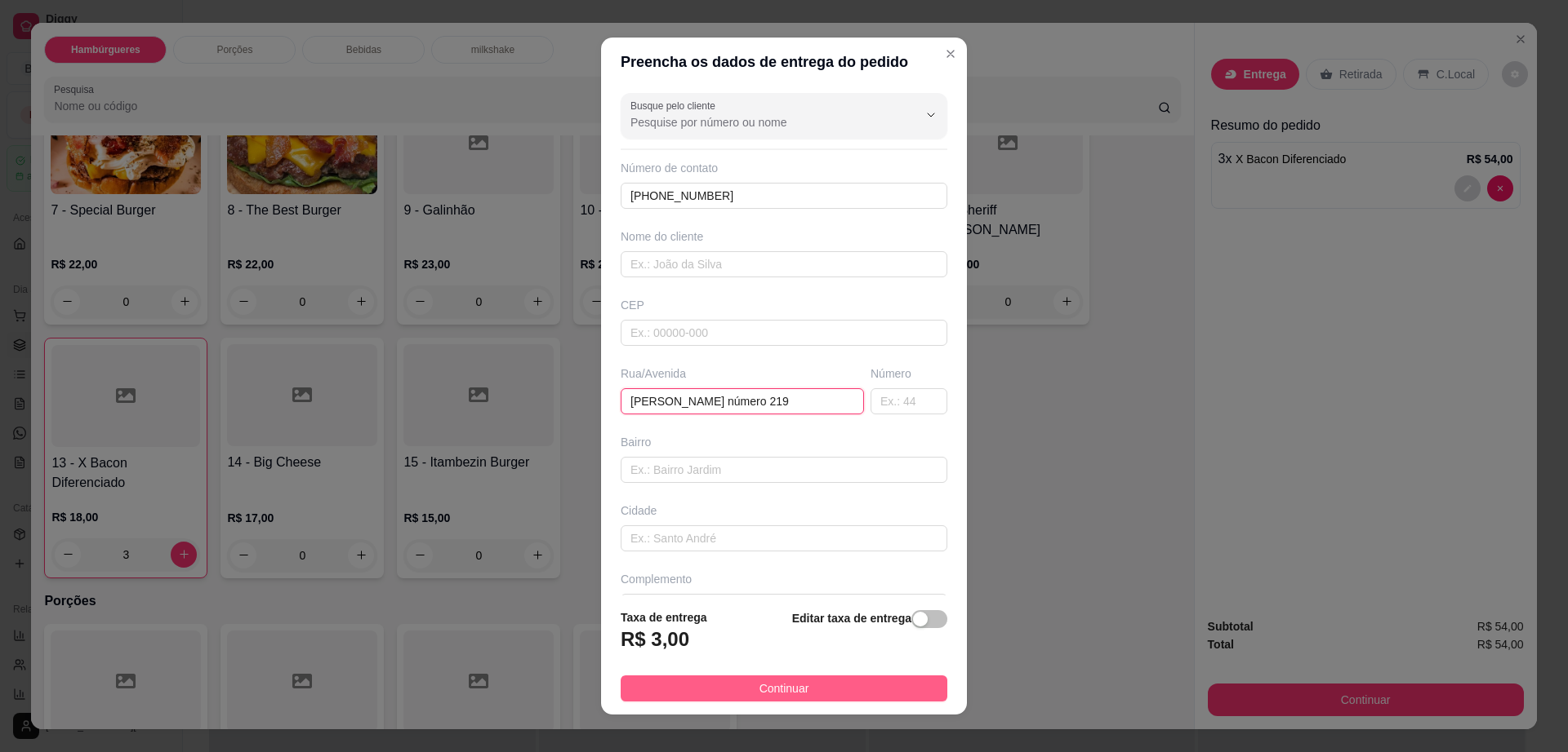
type input "[PERSON_NAME] número 219"
click at [794, 693] on button "Continuar" at bounding box center [784, 688] width 327 height 26
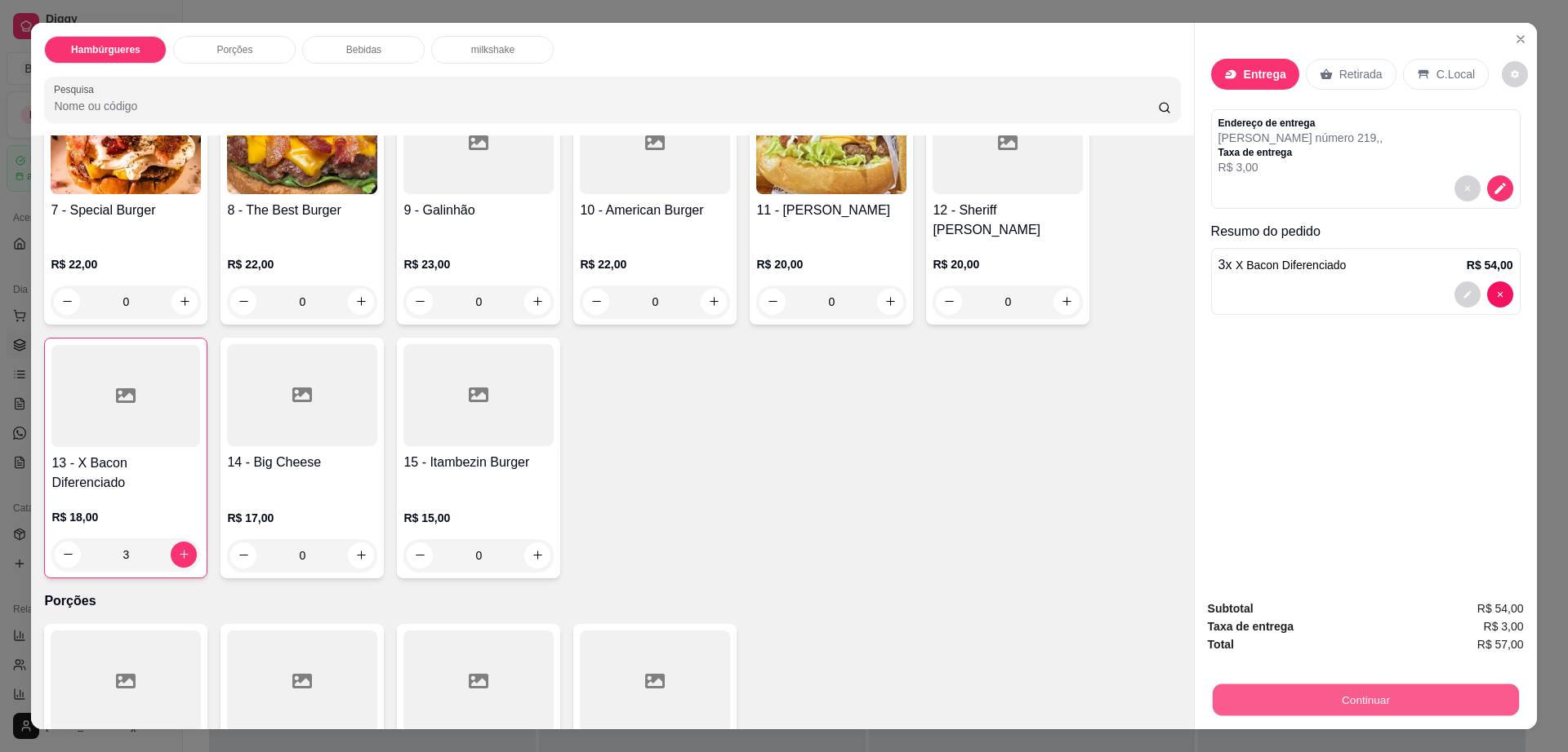
click at [1318, 697] on button "Continuar" at bounding box center [1364, 700] width 306 height 32
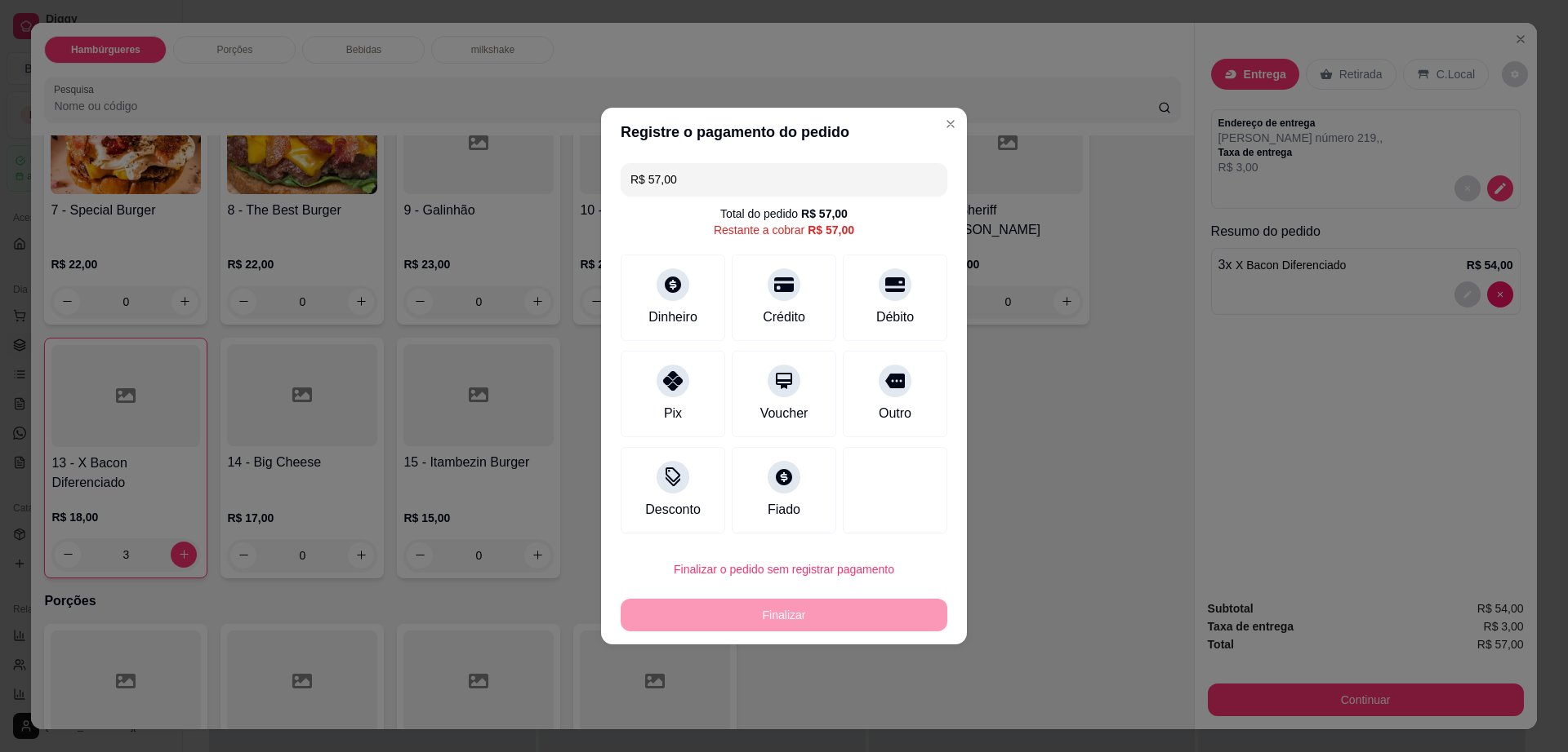
click at [675, 369] on div "Registre o pagamento do pedido R$ 57,00 Total do pedido R$ 57,00 Restante a cob…" at bounding box center [784, 376] width 1568 height 752
click at [686, 368] on div at bounding box center [672, 376] width 36 height 36
type input "R$ 0,00"
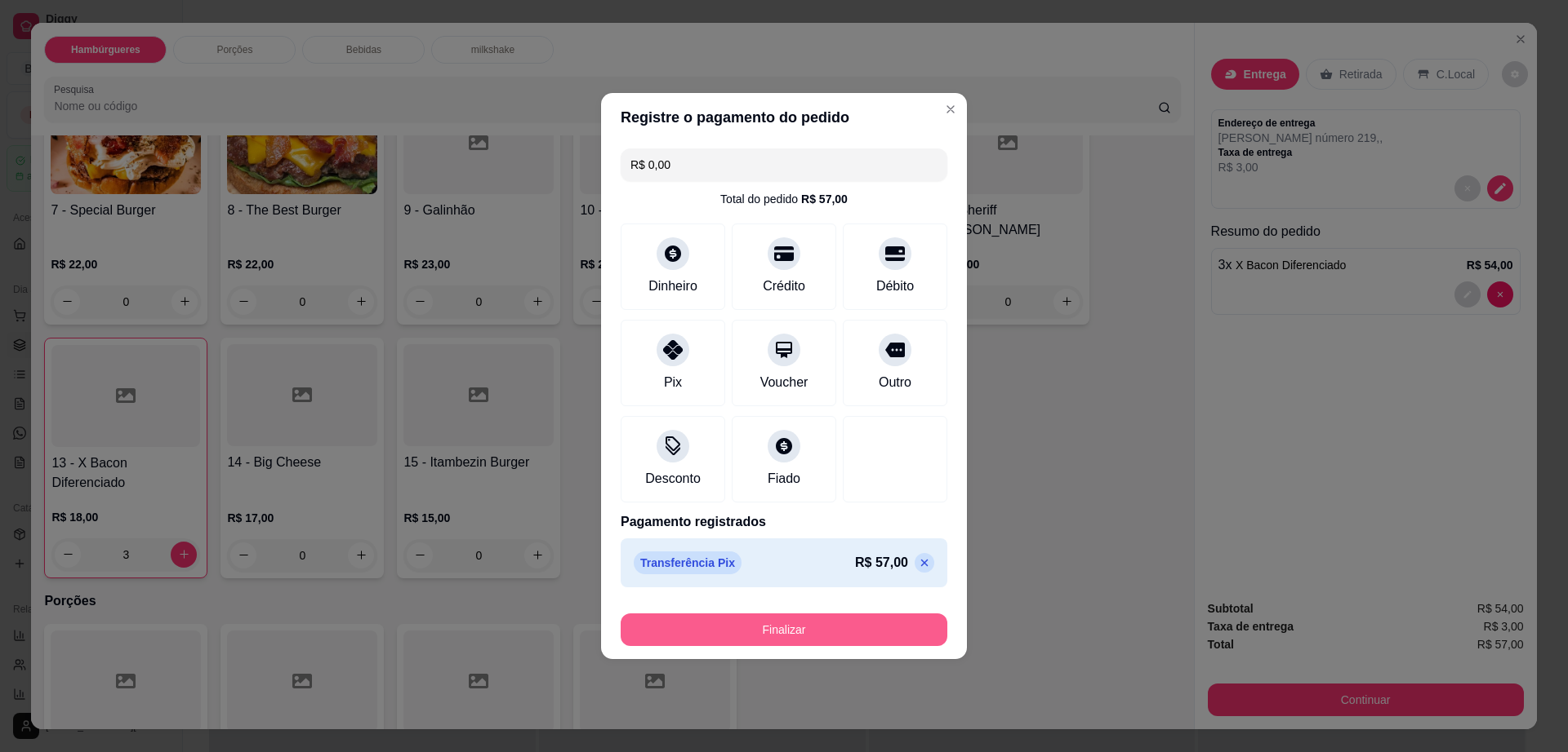
click at [786, 628] on button "Finalizar" at bounding box center [784, 630] width 327 height 33
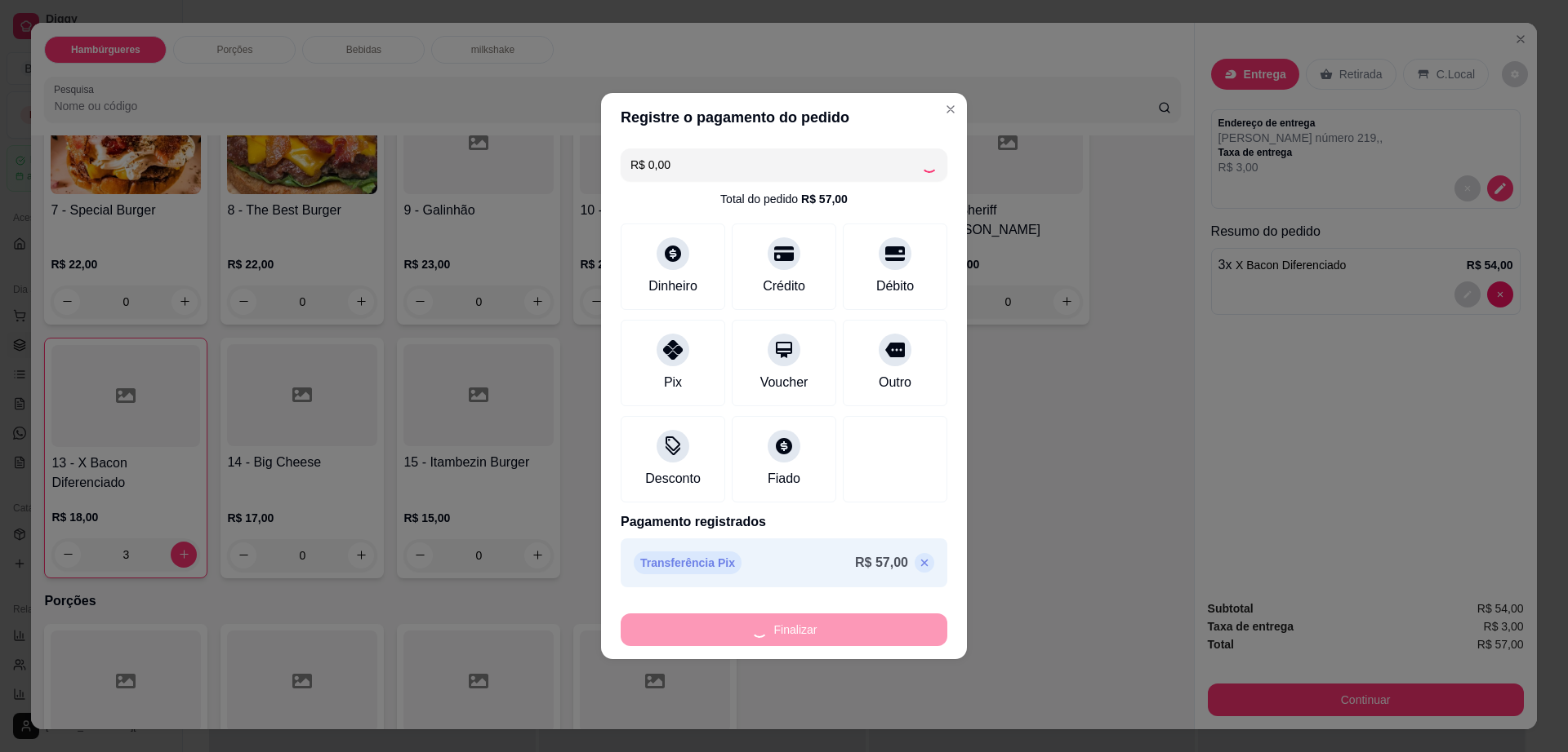
type input "0"
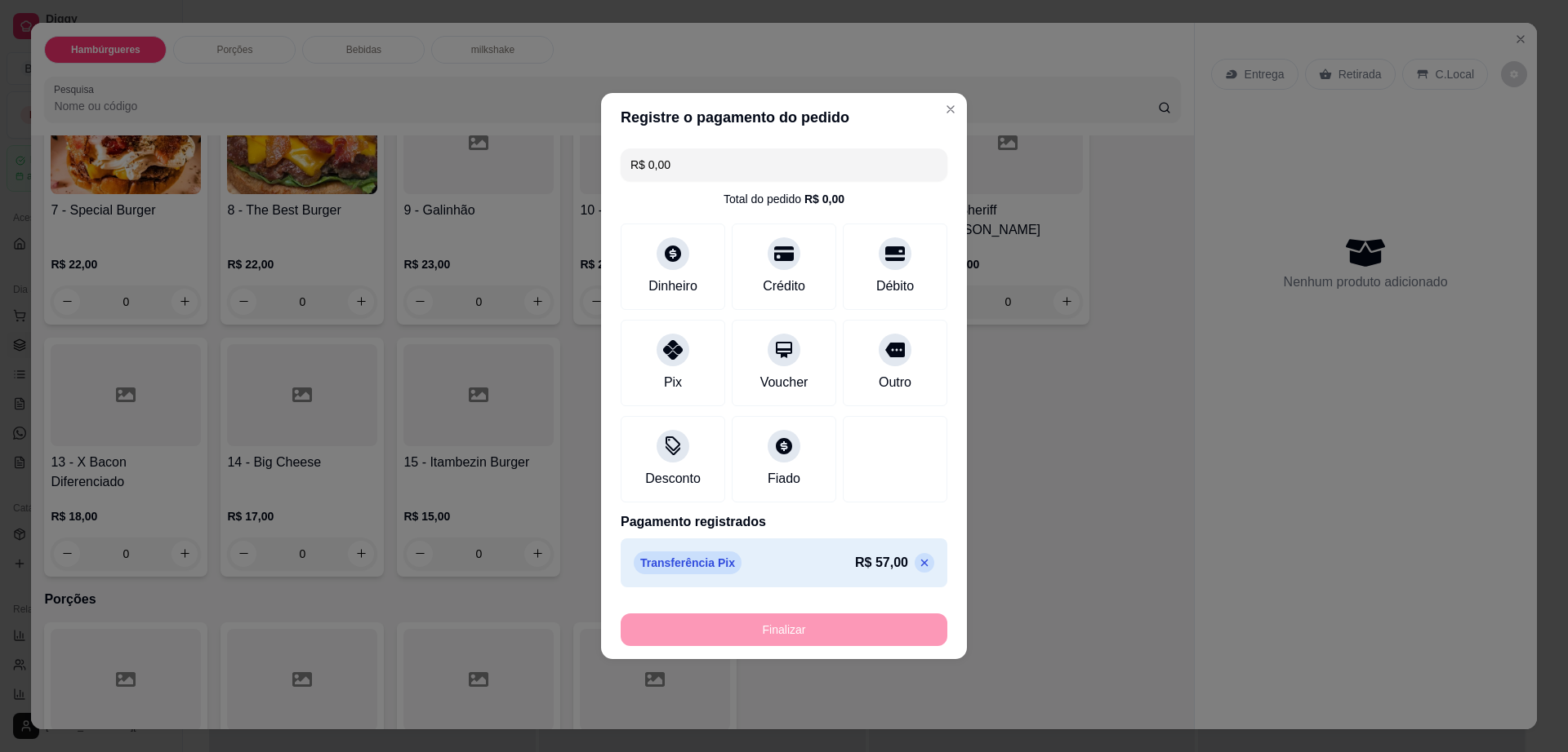
type input "-R$ 57,00"
